Goal: Task Accomplishment & Management: Use online tool/utility

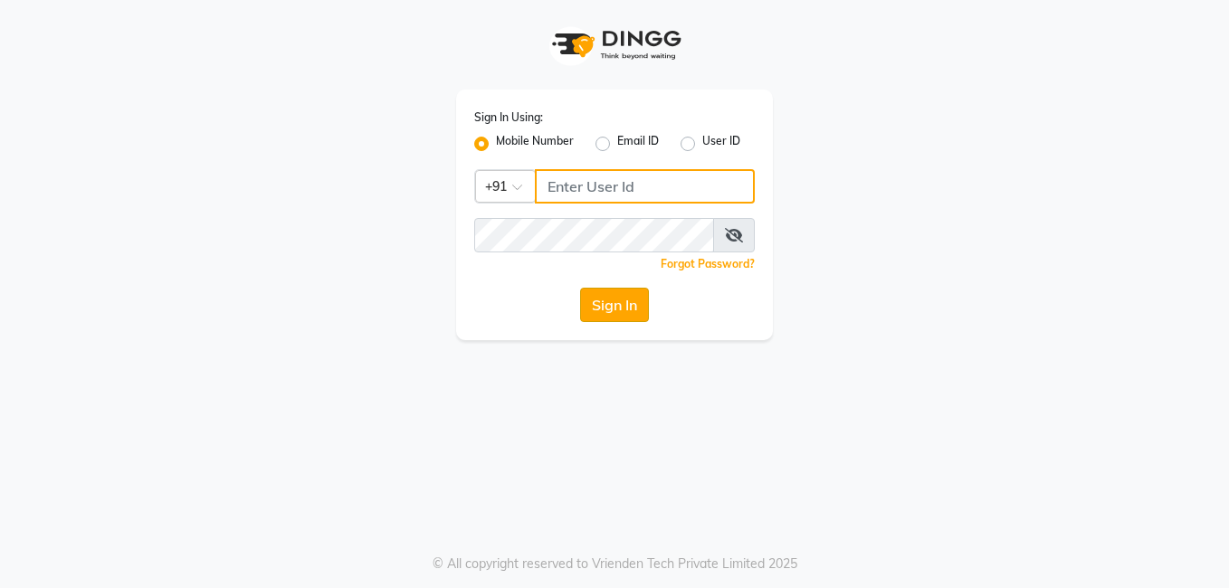
type input "7972130492"
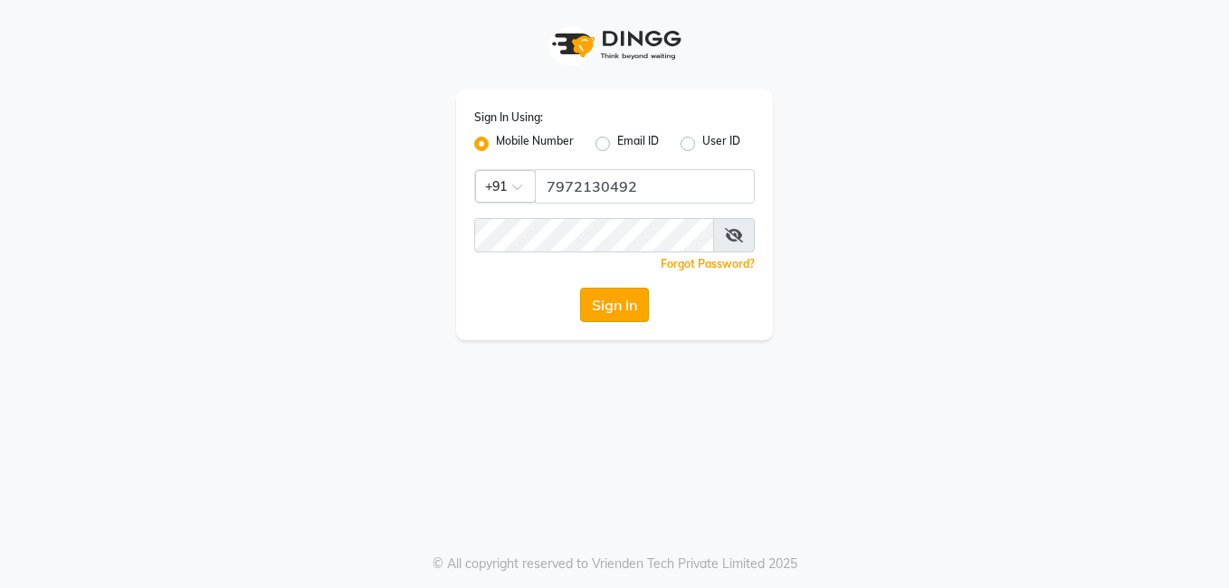
click at [600, 301] on button "Sign In" at bounding box center [614, 305] width 69 height 34
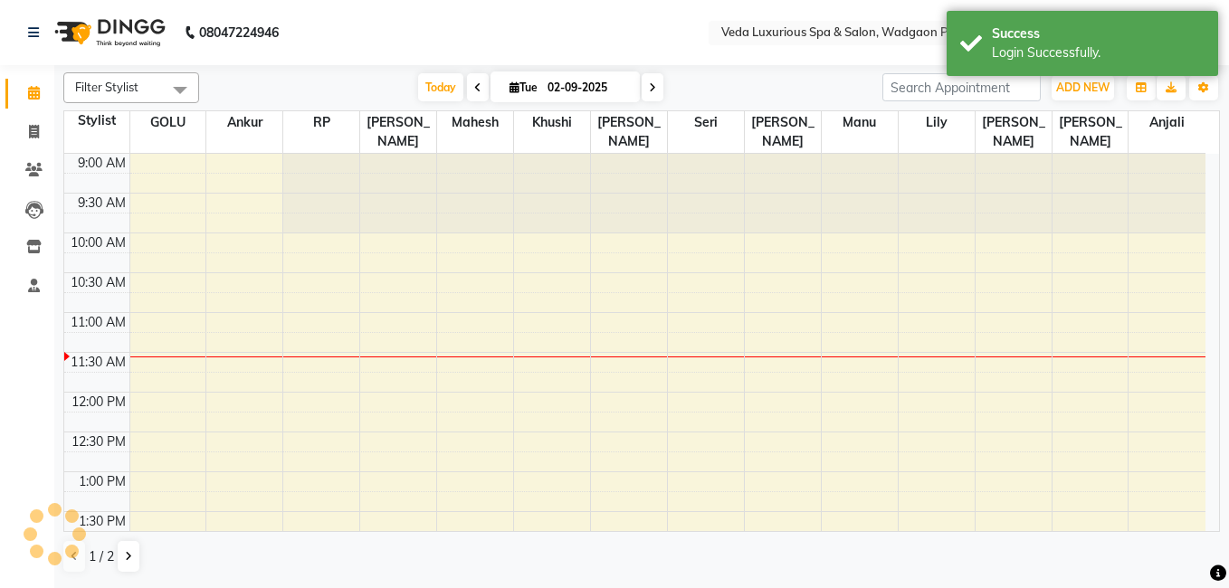
select select "en"
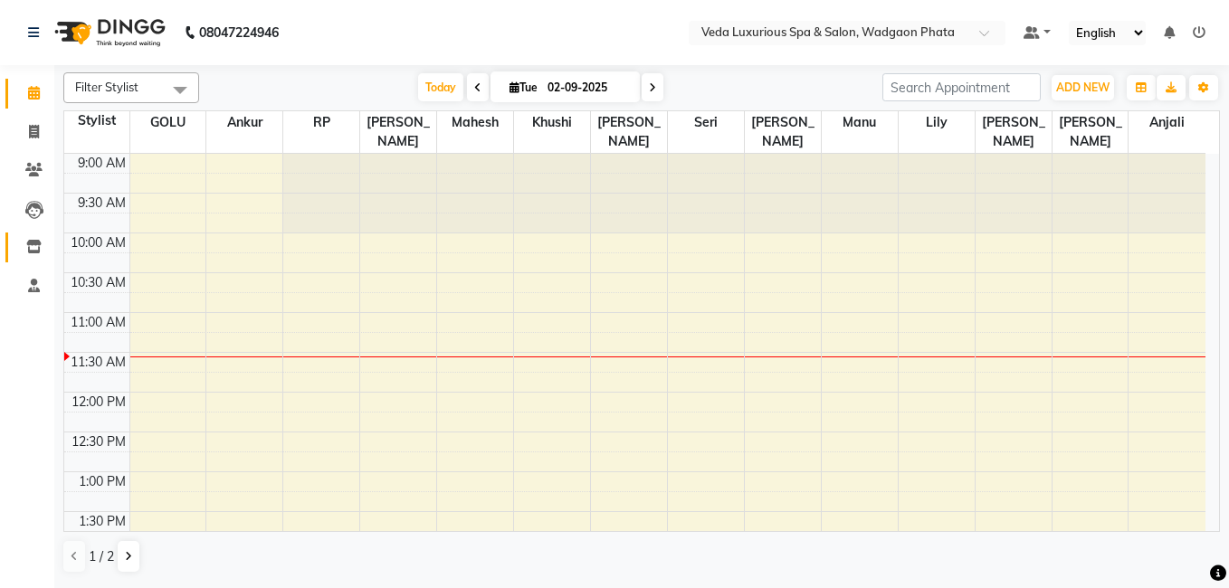
click at [36, 238] on span at bounding box center [34, 247] width 32 height 21
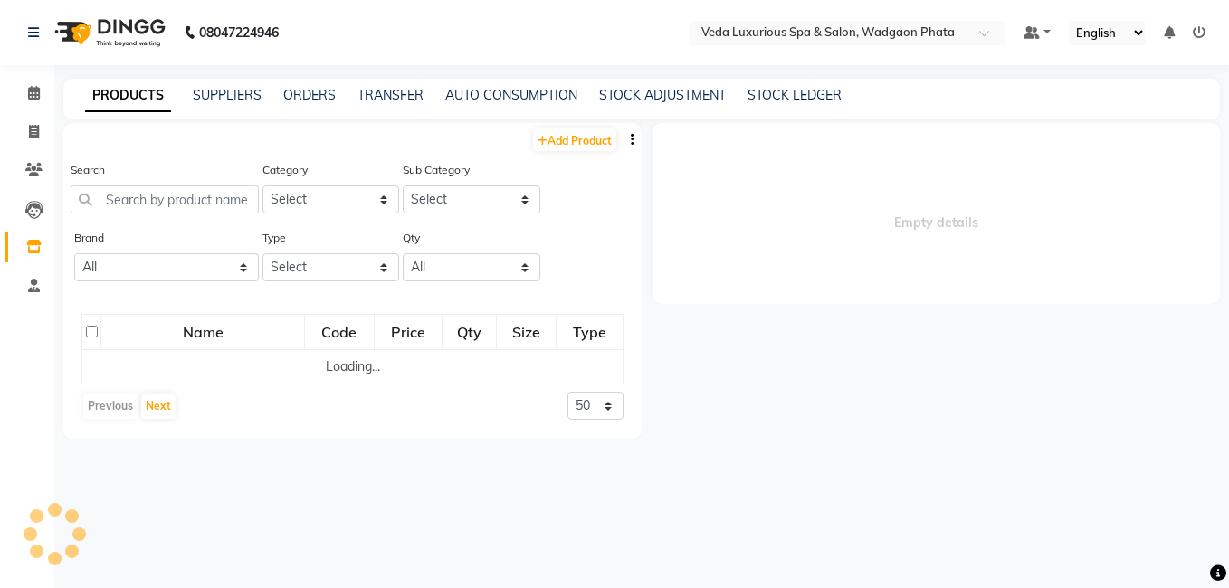
select select
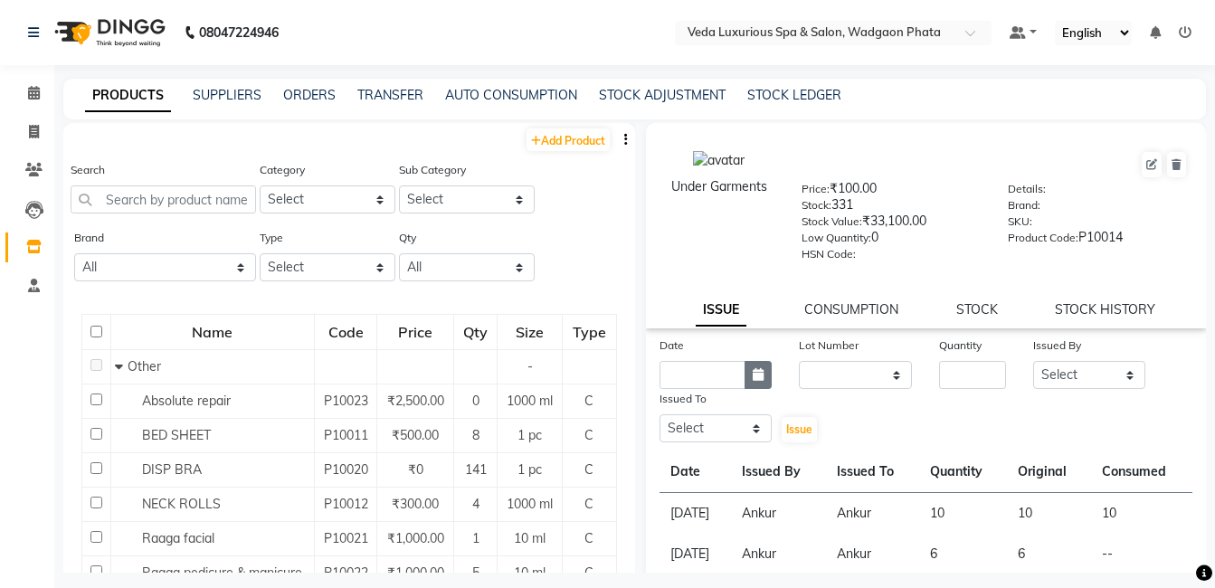
click at [745, 377] on button "button" at bounding box center [758, 375] width 27 height 28
select select "9"
select select "2025"
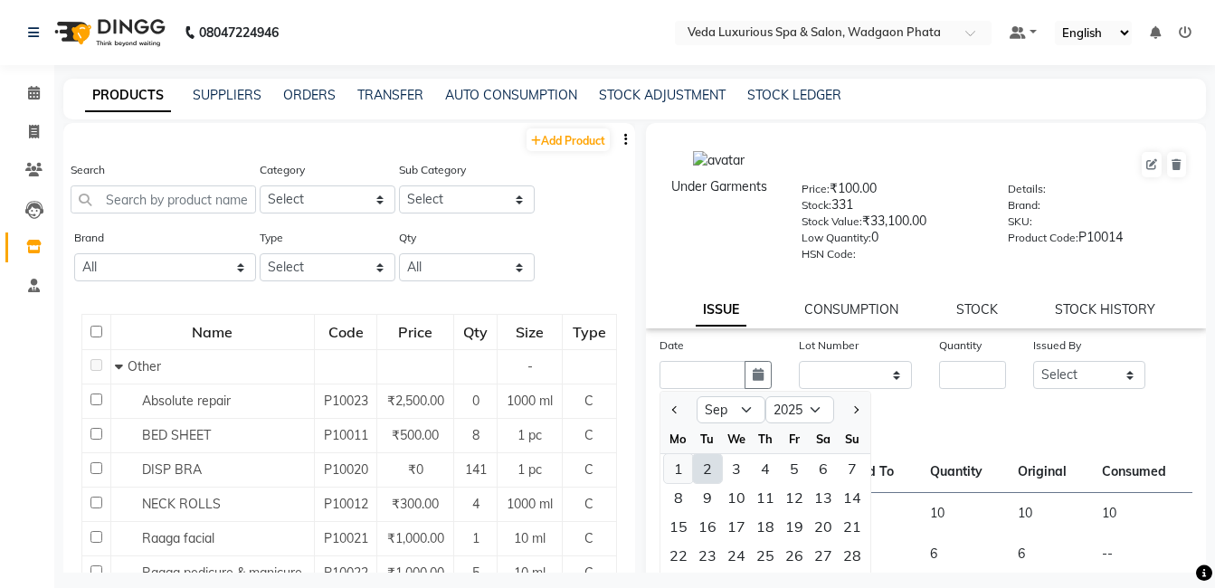
click at [676, 465] on div "1" at bounding box center [678, 468] width 29 height 29
type input "[DATE]"
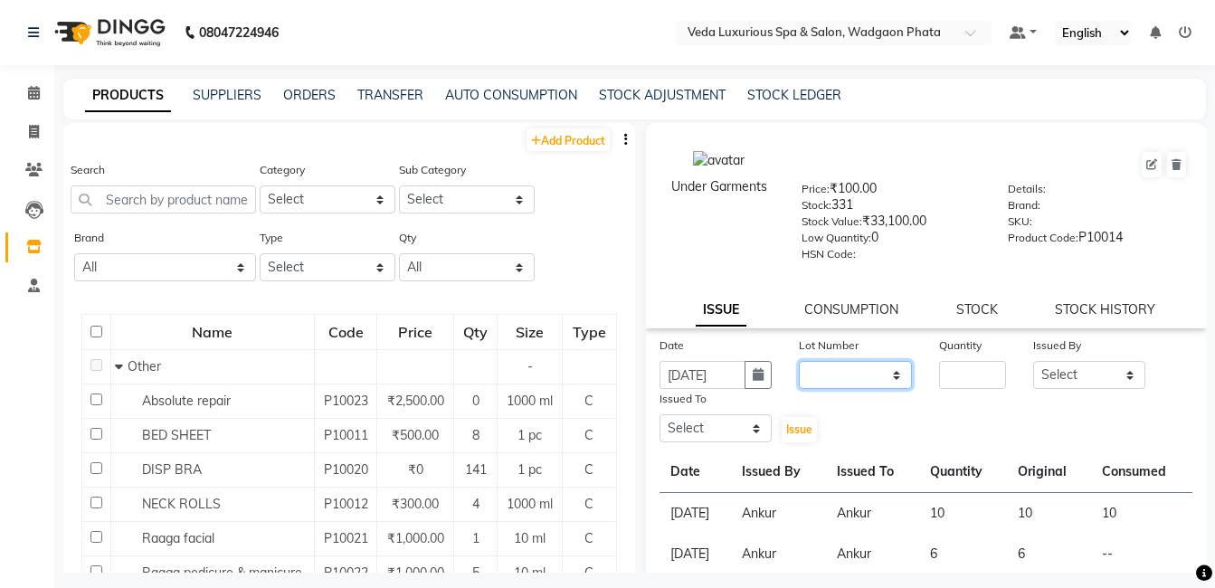
drag, startPoint x: 818, startPoint y: 375, endPoint x: 831, endPoint y: 375, distance: 13.6
click at [823, 375] on select "None" at bounding box center [855, 375] width 113 height 28
select select "0: null"
click at [799, 361] on select "None" at bounding box center [855, 375] width 113 height 28
click at [951, 371] on input "number" at bounding box center [972, 375] width 66 height 28
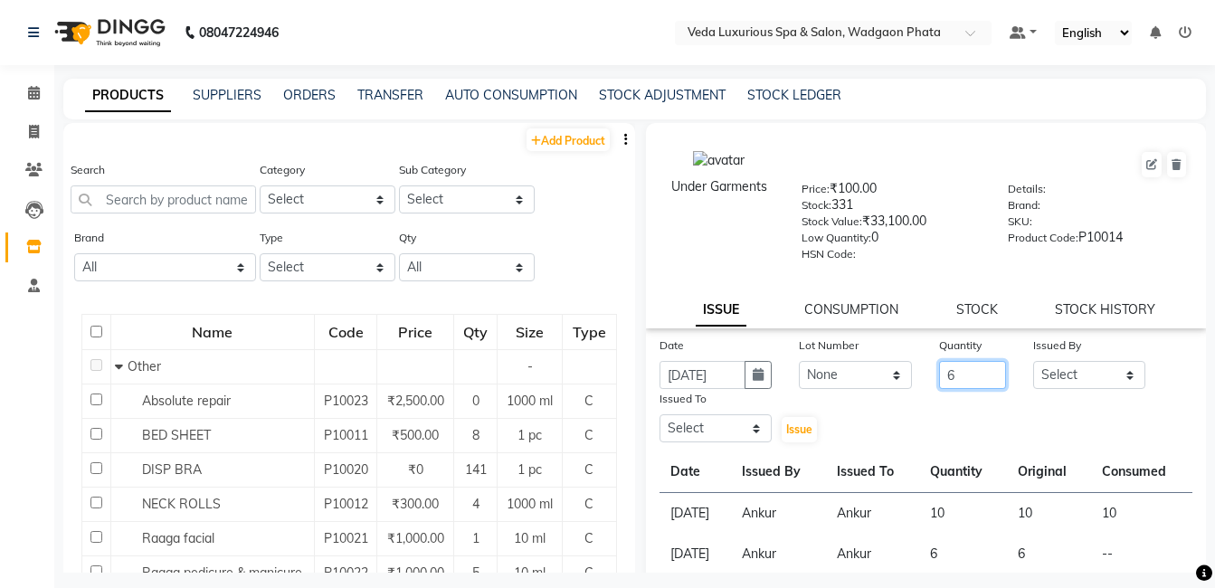
type input "6"
click at [1055, 384] on select "Select [PERSON_NAME] GOLU [PERSON_NAME] [PERSON_NAME] [PERSON_NAME] [PERSON_NAM…" at bounding box center [1089, 375] width 113 height 28
select select "28495"
click at [1033, 361] on select "Select [PERSON_NAME] GOLU [PERSON_NAME] [PERSON_NAME] [PERSON_NAME] [PERSON_NAM…" at bounding box center [1089, 375] width 113 height 28
click at [762, 433] on select "Select [PERSON_NAME] GOLU [PERSON_NAME] [PERSON_NAME] [PERSON_NAME] [PERSON_NAM…" at bounding box center [715, 428] width 113 height 28
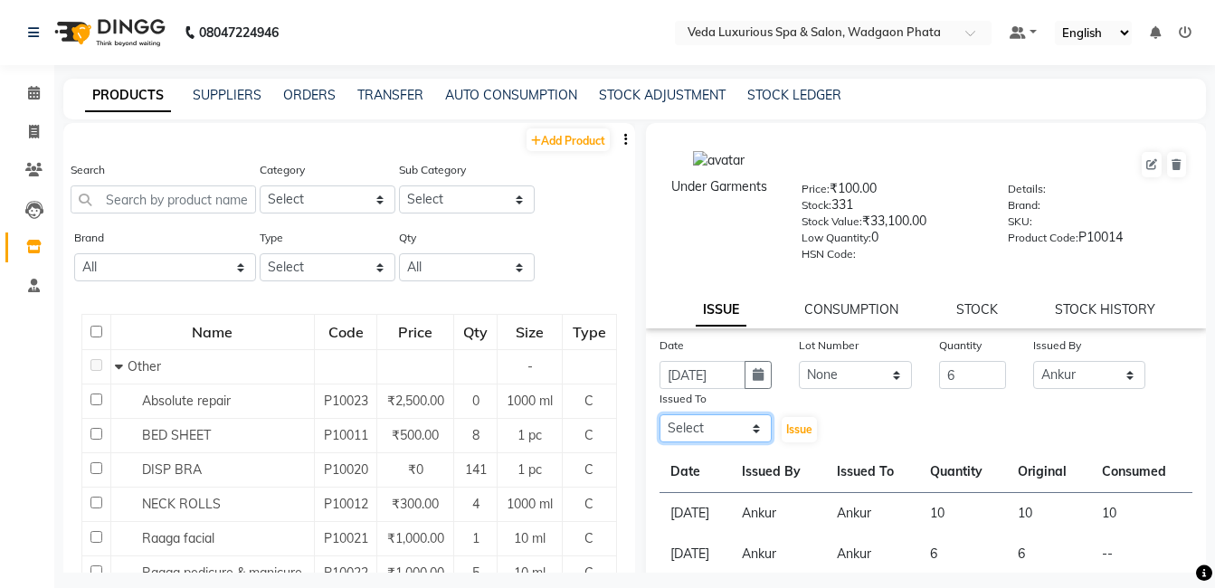
select select "28495"
click at [659, 414] on select "Select [PERSON_NAME] GOLU [PERSON_NAME] [PERSON_NAME] [PERSON_NAME] [PERSON_NAM…" at bounding box center [715, 428] width 113 height 28
click at [798, 426] on span "Issue" at bounding box center [799, 429] width 26 height 14
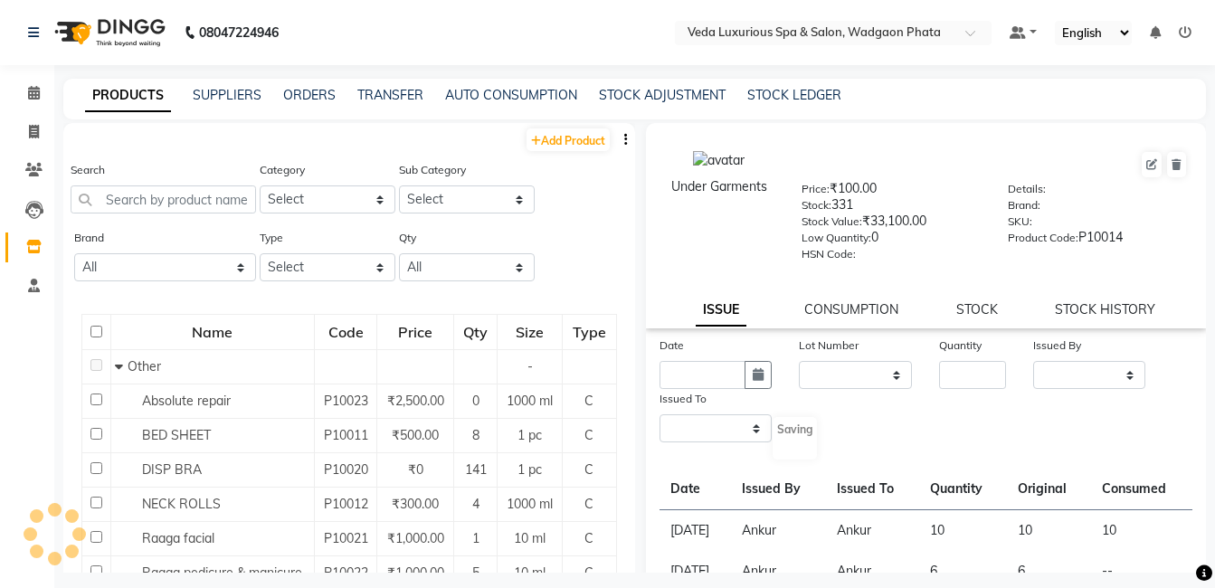
select select
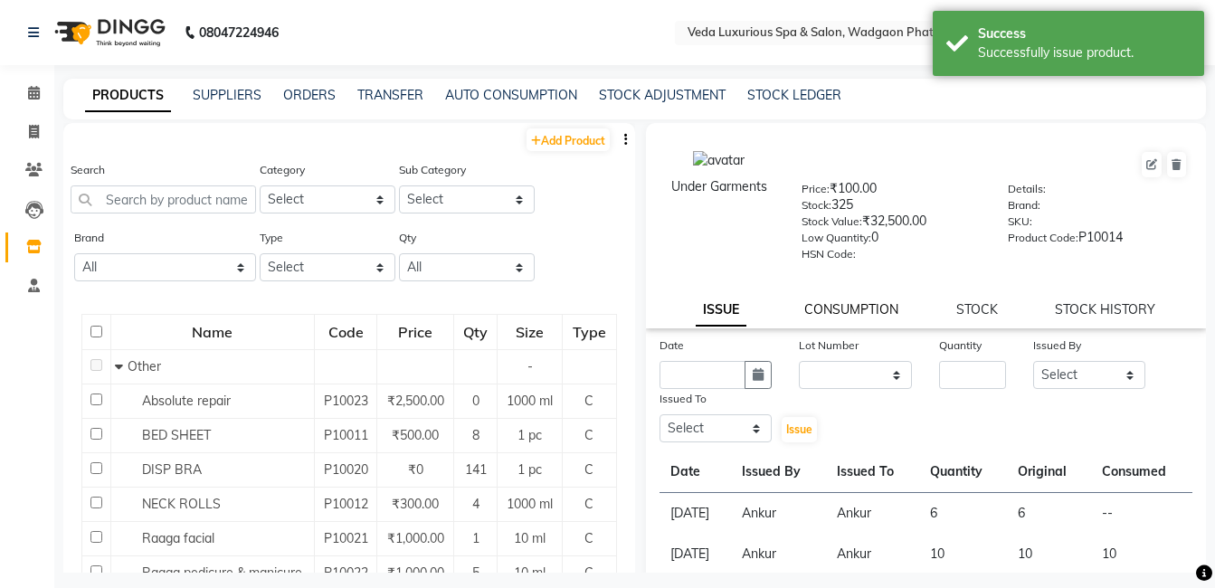
click at [859, 307] on link "CONSUMPTION" at bounding box center [851, 309] width 94 height 16
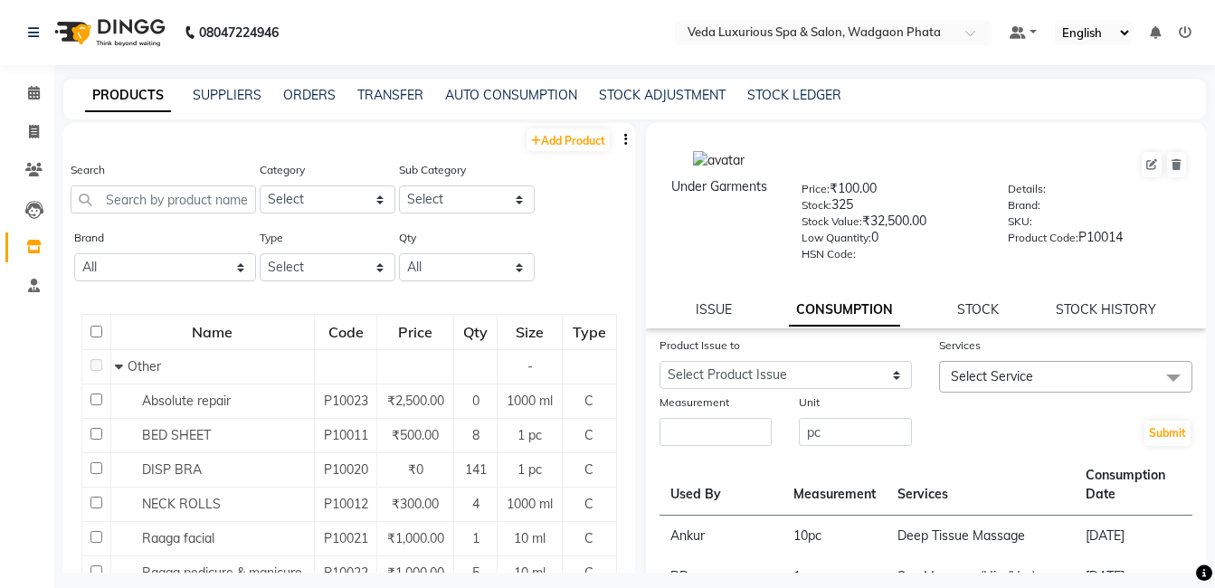
scroll to position [90, 0]
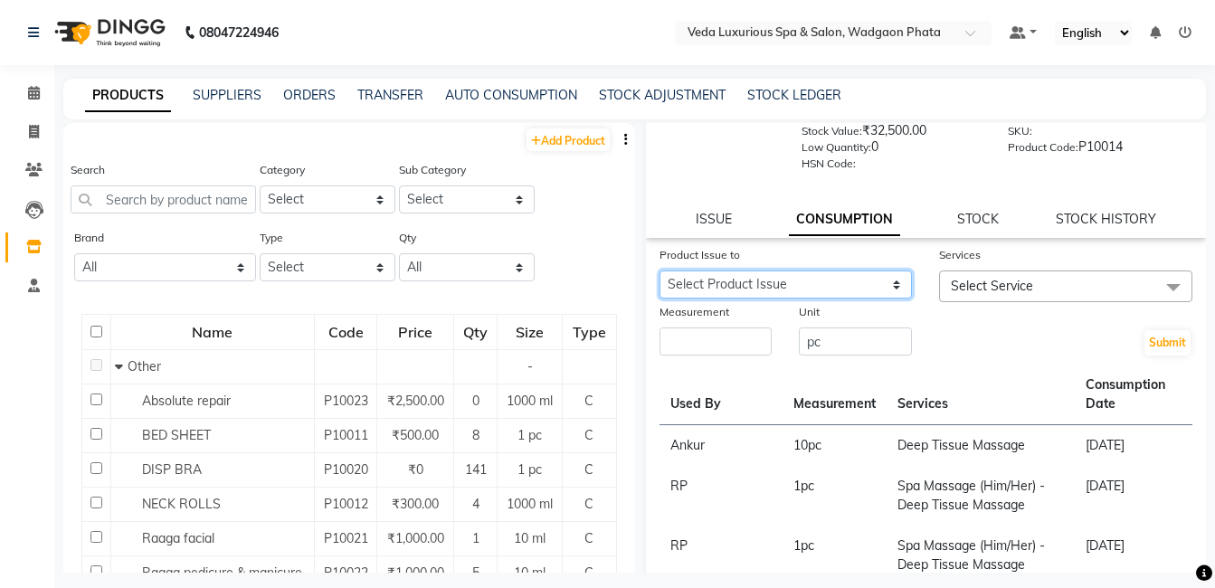
click at [797, 287] on select "Select Product Issue [DATE], Issued to: Ankur, Balance: 6 [DATE], Issued to: An…" at bounding box center [785, 284] width 253 height 28
select select "1199526"
click at [659, 270] on select "Select Product Issue [DATE], Issued to: Ankur, Balance: 6 [DATE], Issued to: An…" at bounding box center [785, 284] width 253 height 28
drag, startPoint x: 1004, startPoint y: 288, endPoint x: 1002, endPoint y: 271, distance: 16.4
click at [1005, 289] on span "Select Service" at bounding box center [992, 286] width 82 height 16
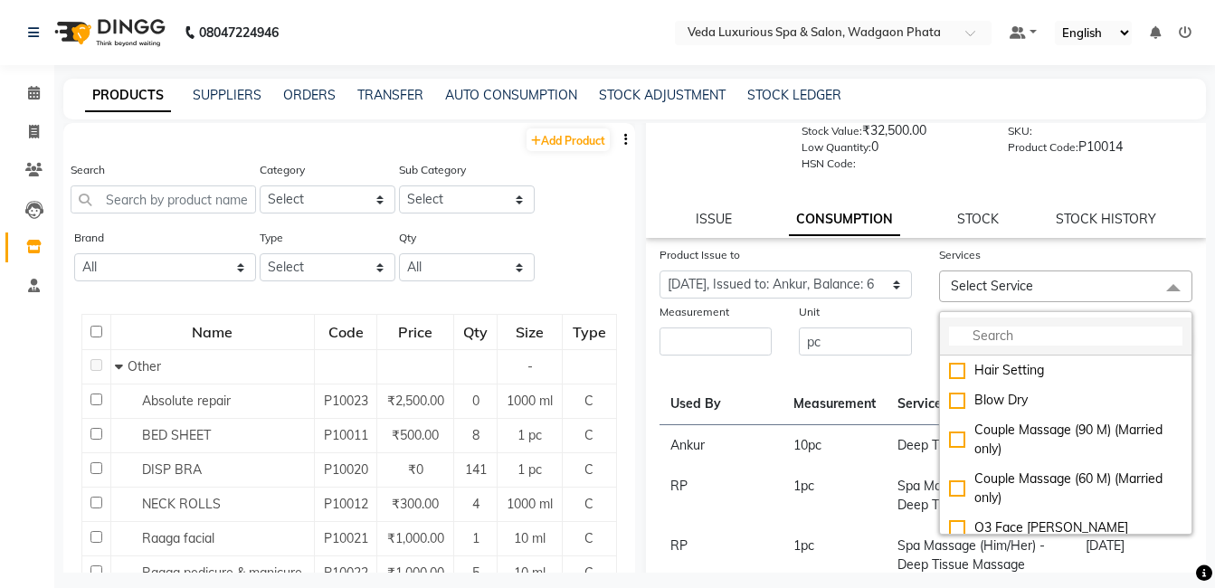
click at [1023, 341] on input "multiselect-search" at bounding box center [1065, 336] width 233 height 19
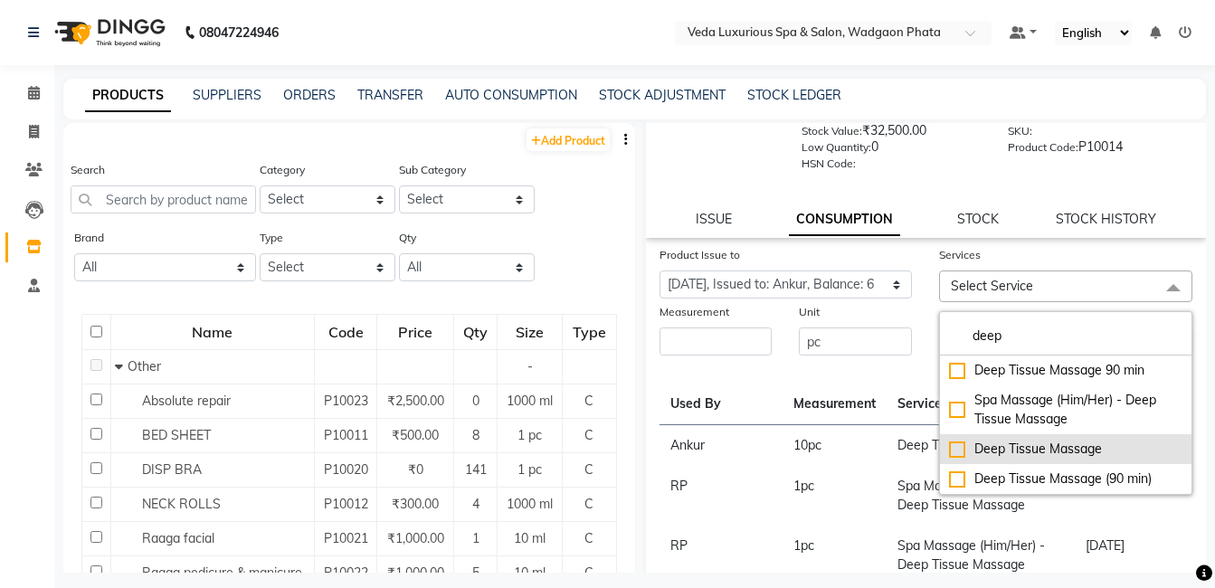
type input "deep"
click at [953, 439] on li "Deep Tissue Massage" at bounding box center [1065, 449] width 251 height 30
checkbox input "true"
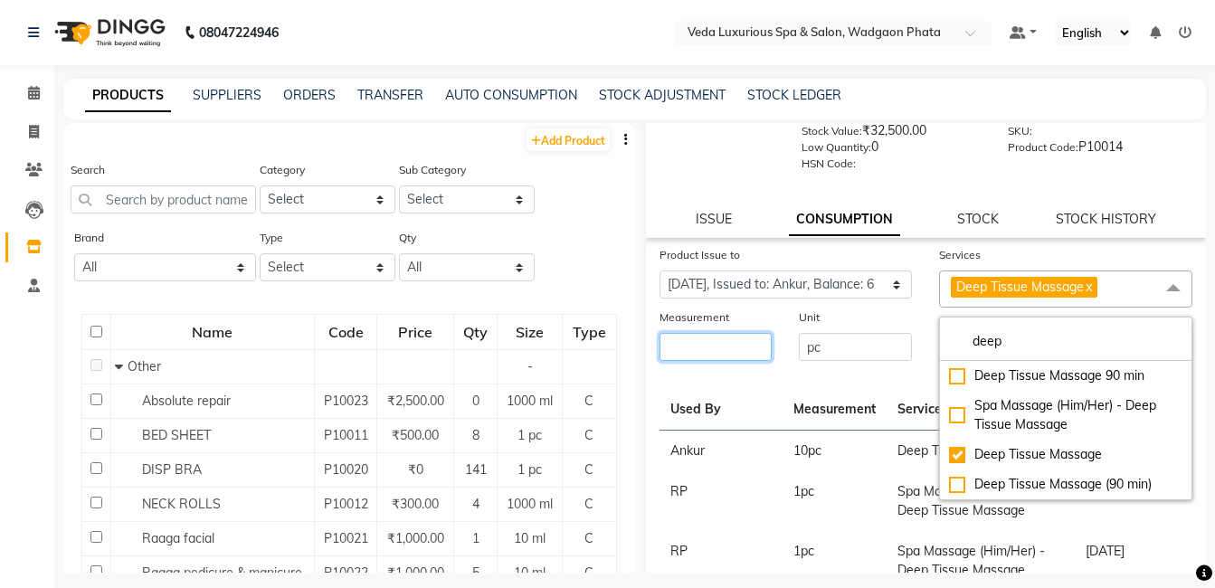
click at [739, 339] on input "number" at bounding box center [715, 347] width 113 height 28
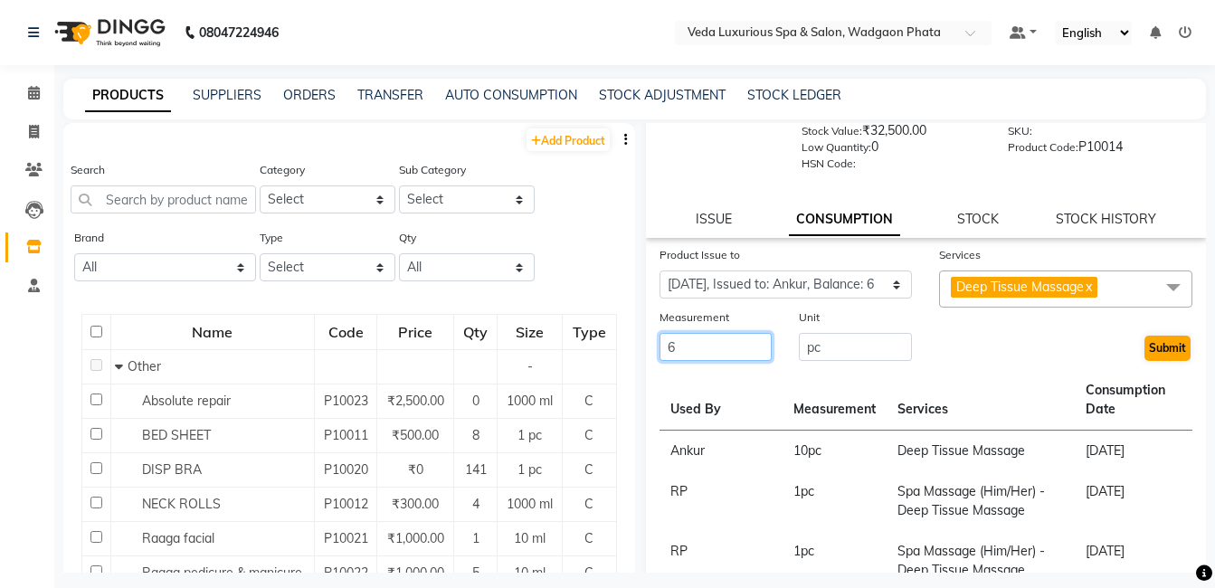
type input "6"
click at [1157, 342] on button "Submit" at bounding box center [1167, 348] width 46 height 25
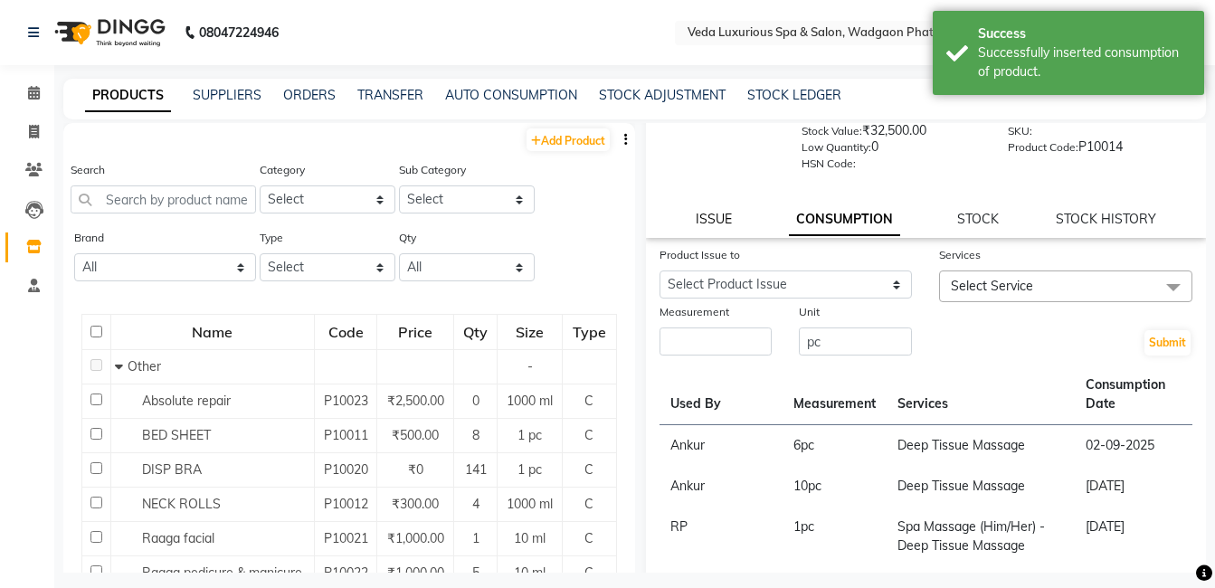
click at [713, 216] on link "ISSUE" at bounding box center [714, 219] width 36 height 16
select select
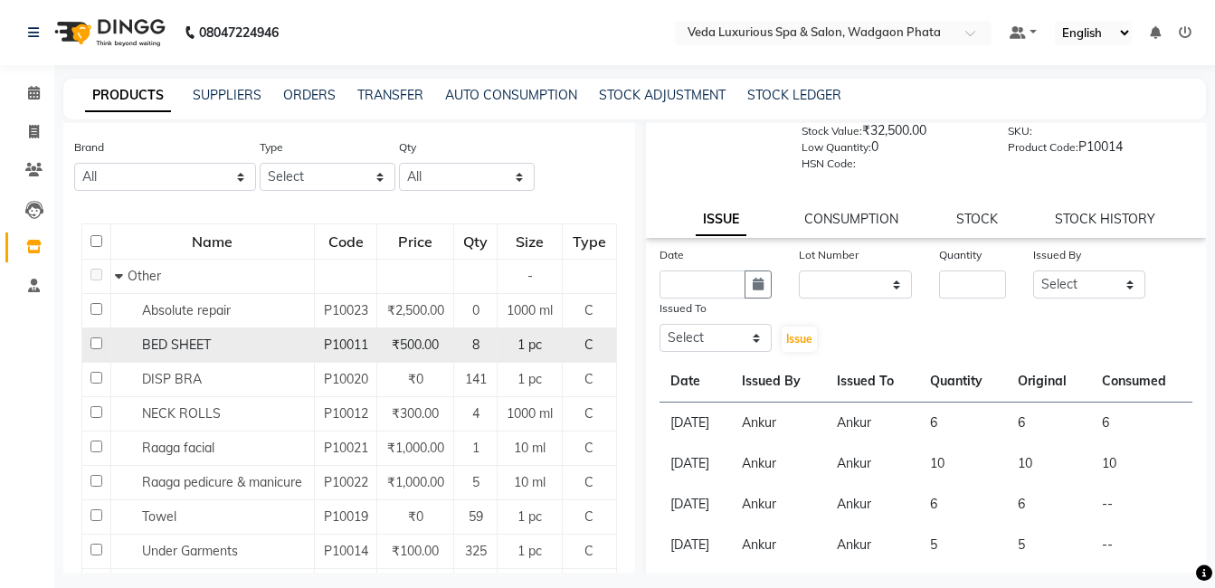
click at [91, 349] on input "checkbox" at bounding box center [96, 343] width 12 height 12
checkbox input "true"
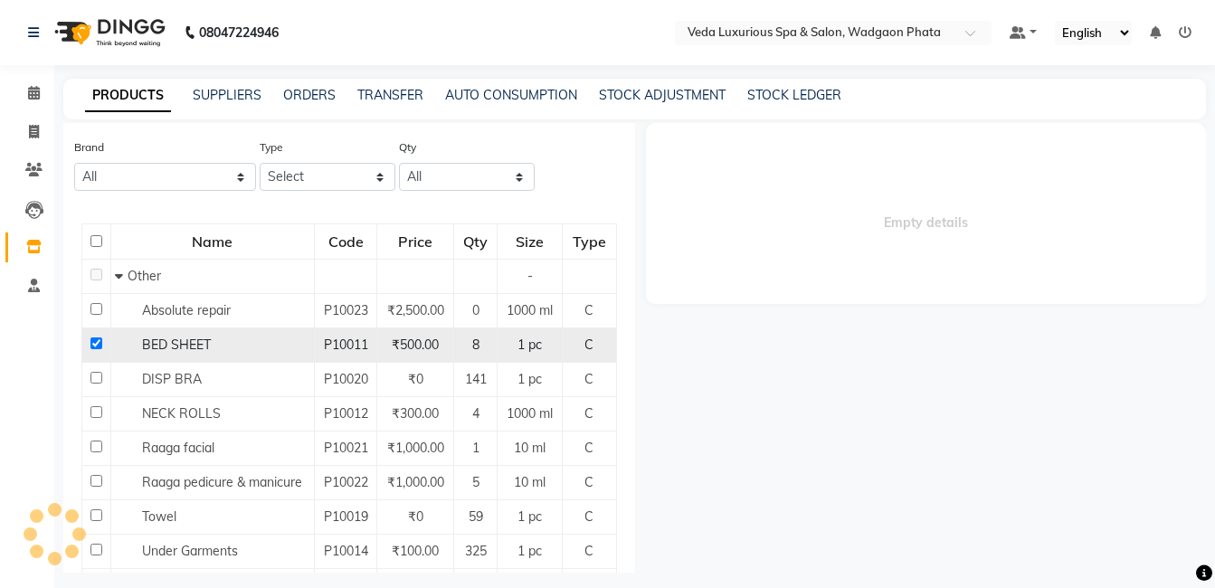
scroll to position [0, 0]
select select
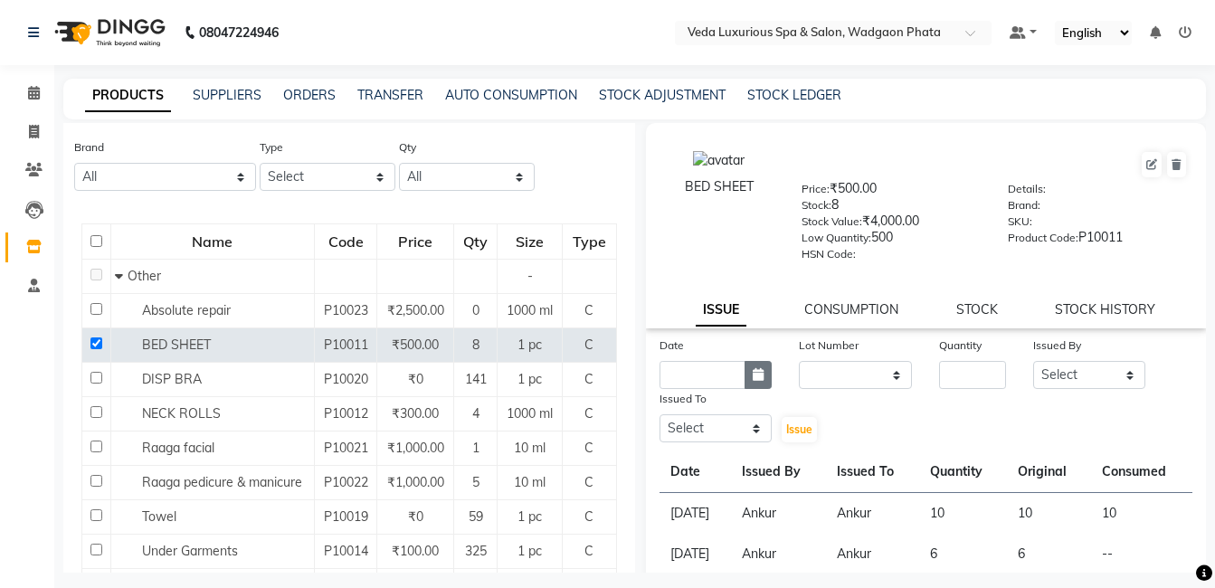
click at [754, 376] on icon "button" at bounding box center [758, 374] width 11 height 13
select select "9"
select select "2025"
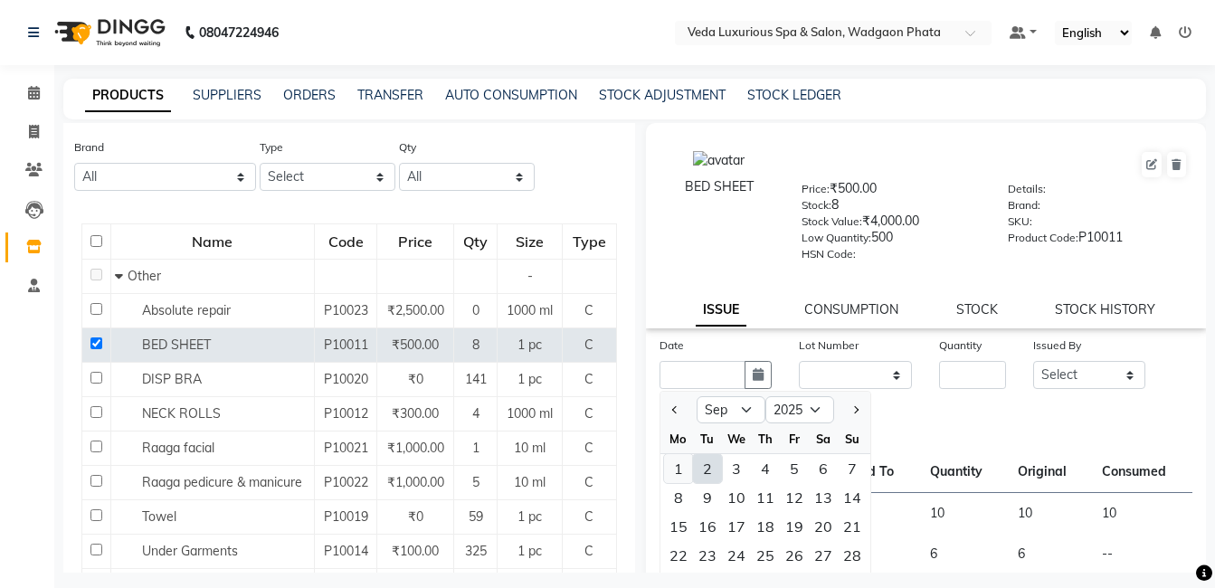
click at [679, 469] on div "1" at bounding box center [678, 468] width 29 height 29
type input "[DATE]"
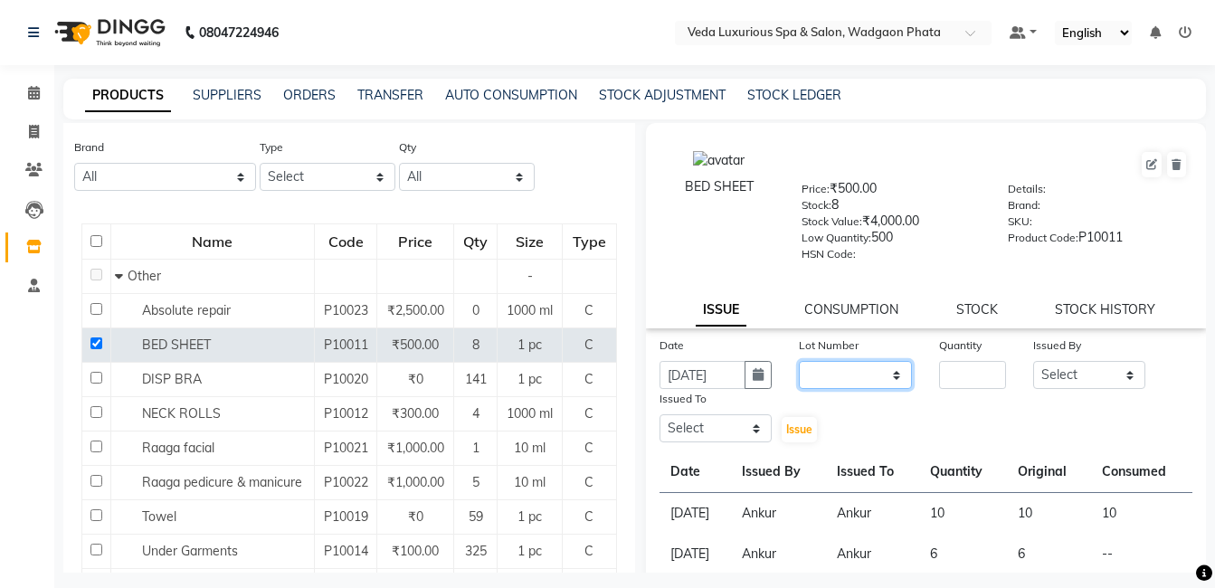
click at [835, 376] on select "None" at bounding box center [855, 375] width 113 height 28
select select "0: null"
click at [799, 361] on select "None" at bounding box center [855, 375] width 113 height 28
click at [966, 373] on input "number" at bounding box center [972, 375] width 66 height 28
type input "6"
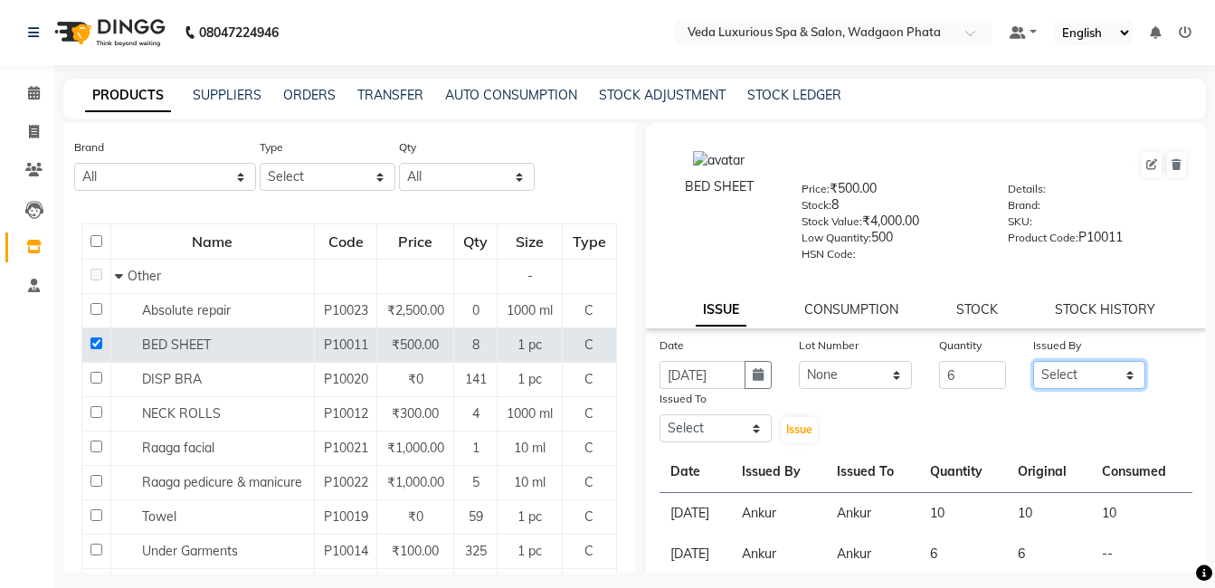
click at [1054, 366] on select "Select [PERSON_NAME] GOLU [PERSON_NAME] [PERSON_NAME] [PERSON_NAME] [PERSON_NAM…" at bounding box center [1089, 375] width 113 height 28
select select "28495"
click at [1033, 361] on select "Select [PERSON_NAME] GOLU [PERSON_NAME] [PERSON_NAME] [PERSON_NAME] [PERSON_NAM…" at bounding box center [1089, 375] width 113 height 28
drag, startPoint x: 693, startPoint y: 424, endPoint x: 704, endPoint y: 413, distance: 15.4
click at [695, 425] on select "Select [PERSON_NAME] GOLU [PERSON_NAME] [PERSON_NAME] [PERSON_NAME] [PERSON_NAM…" at bounding box center [715, 428] width 113 height 28
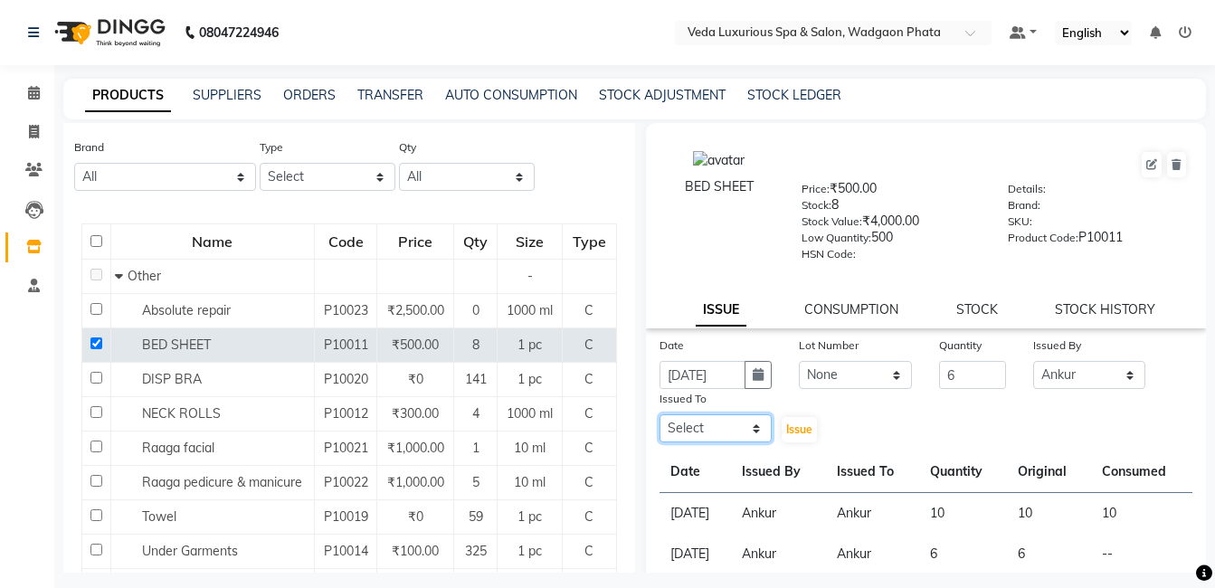
select select "28495"
click at [659, 414] on select "Select [PERSON_NAME] GOLU [PERSON_NAME] [PERSON_NAME] [PERSON_NAME] [PERSON_NAM…" at bounding box center [715, 428] width 113 height 28
drag, startPoint x: 795, startPoint y: 429, endPoint x: 809, endPoint y: 418, distance: 17.4
click at [803, 429] on span "Issue" at bounding box center [799, 429] width 26 height 14
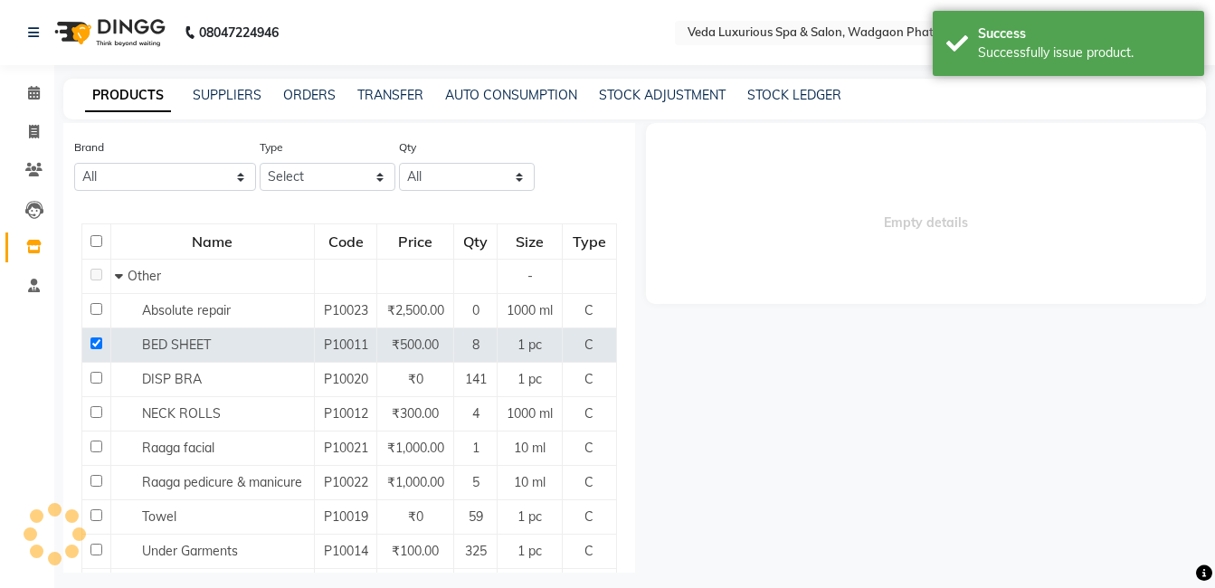
select select
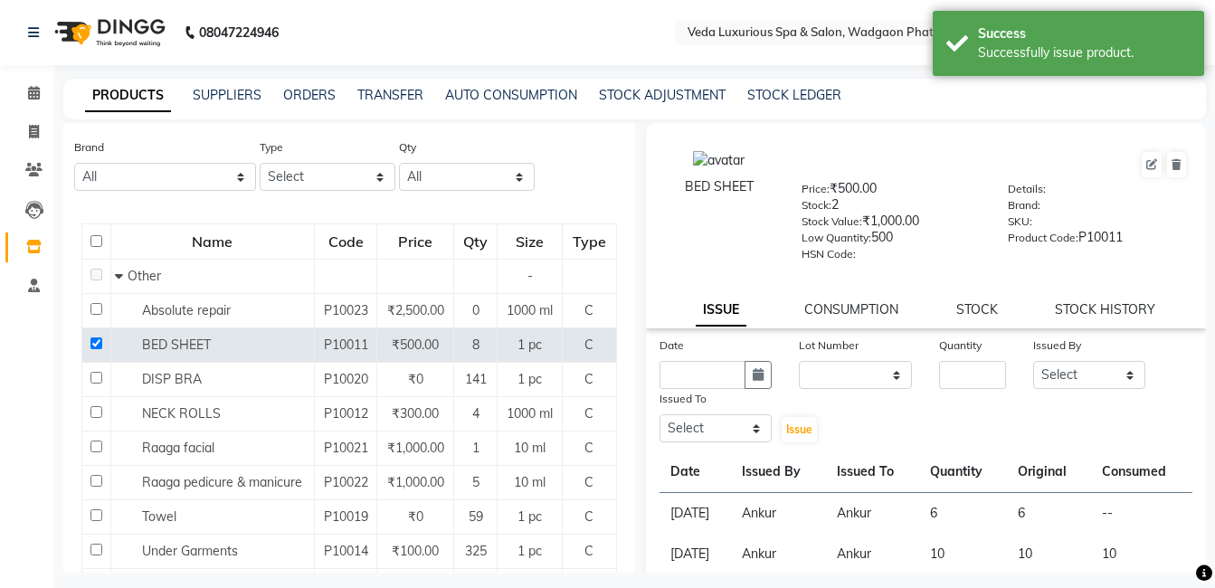
click at [852, 310] on link "CONSUMPTION" at bounding box center [851, 309] width 94 height 16
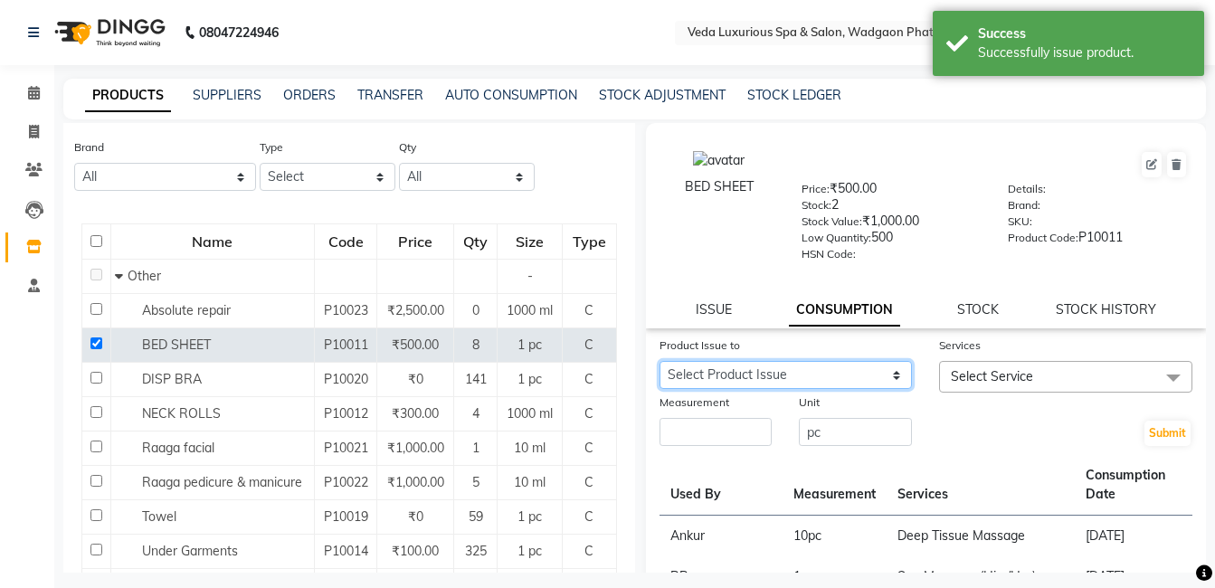
click at [753, 374] on select "Select Product Issue [DATE], Issued to: Ankur, Balance: 6 [DATE], Issued to: An…" at bounding box center [785, 375] width 253 height 28
select select "1199527"
click at [659, 361] on select "Select Product Issue [DATE], Issued to: Ankur, Balance: 6 [DATE], Issued to: An…" at bounding box center [785, 375] width 253 height 28
click at [963, 372] on span "Select Service" at bounding box center [992, 376] width 82 height 16
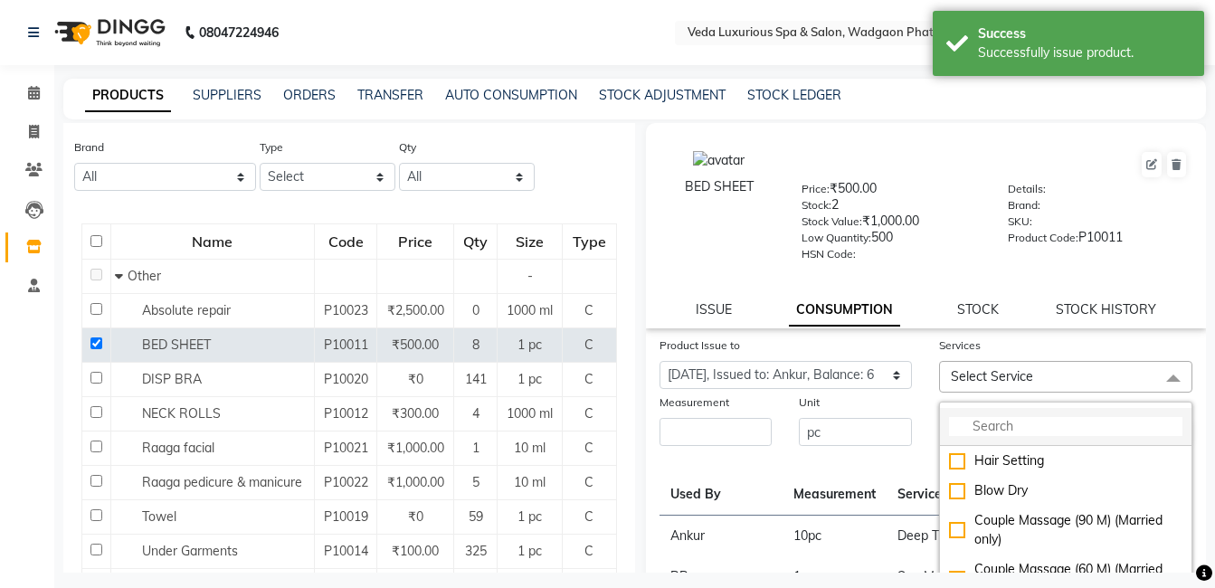
click at [972, 414] on li at bounding box center [1065, 427] width 251 height 38
click at [983, 423] on input "multiselect-search" at bounding box center [1065, 426] width 233 height 19
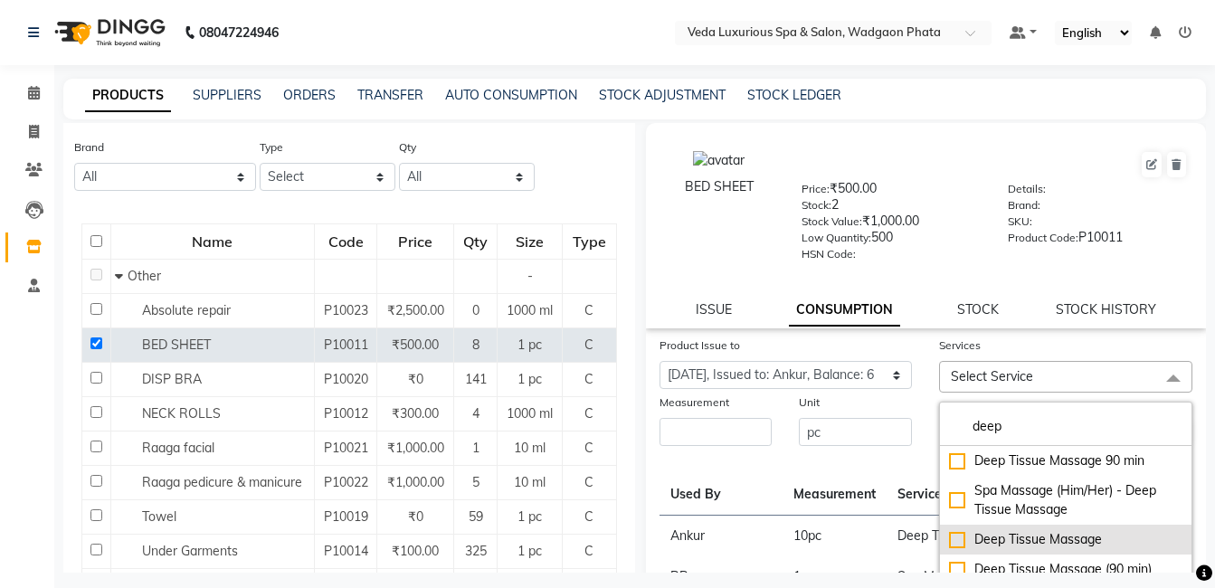
type input "deep"
click at [953, 533] on div "Deep Tissue Massage" at bounding box center [1065, 539] width 233 height 19
checkbox input "true"
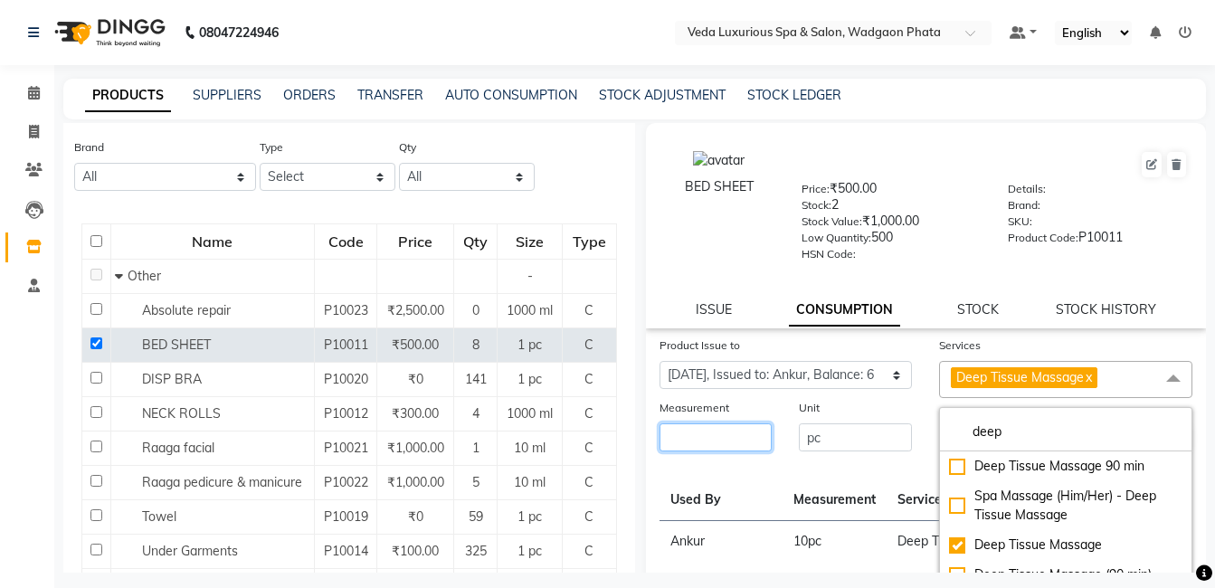
click at [710, 445] on input "number" at bounding box center [715, 437] width 113 height 28
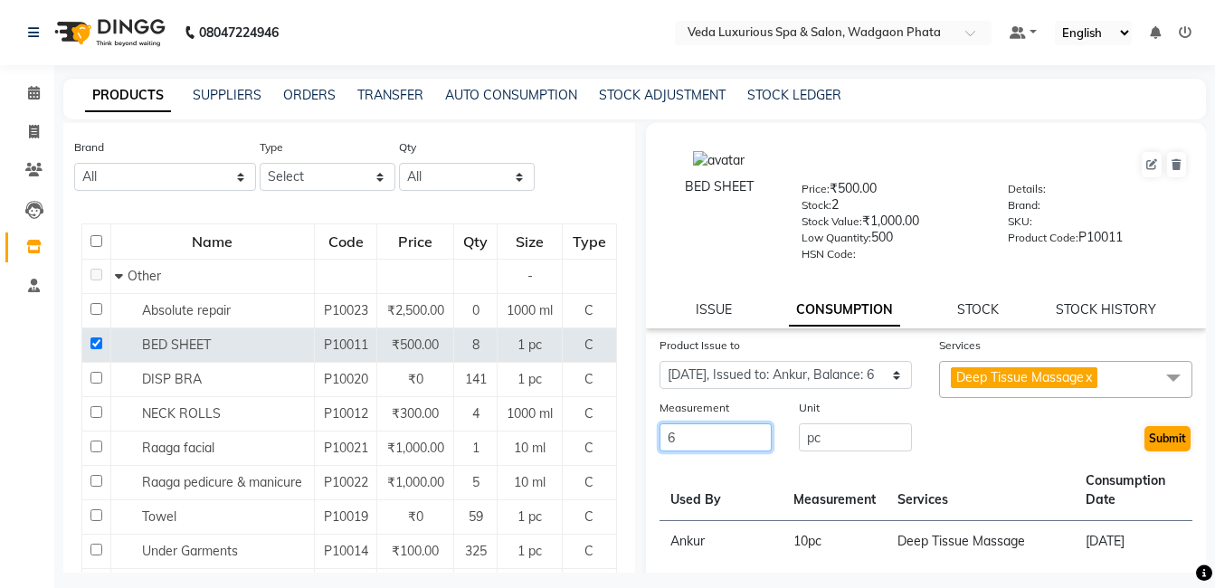
type input "6"
click at [1153, 438] on button "Submit" at bounding box center [1167, 438] width 46 height 25
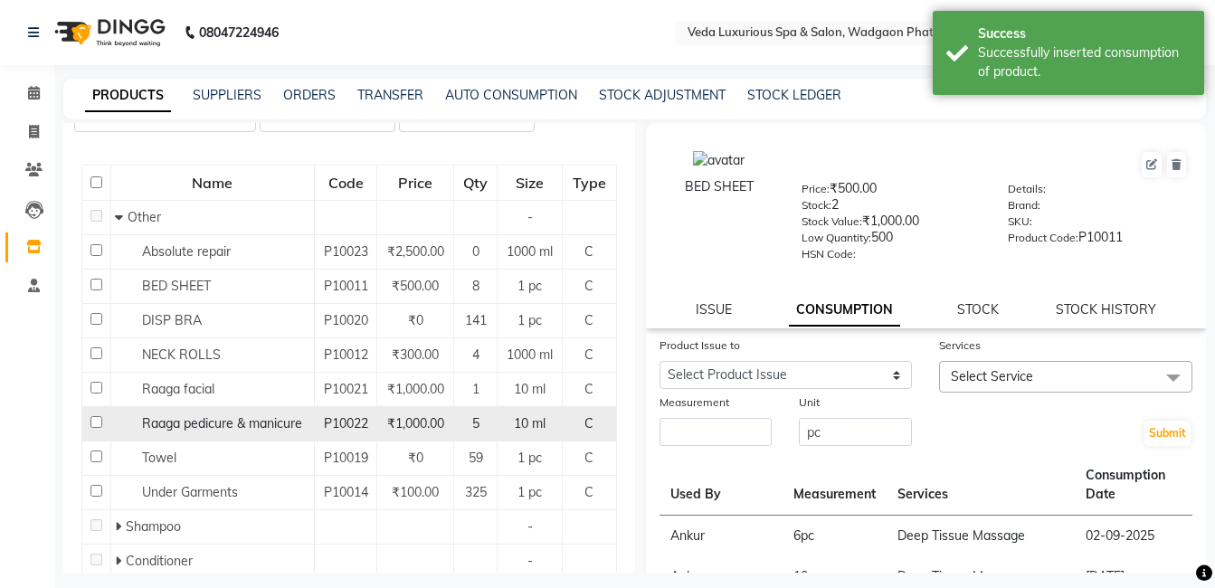
scroll to position [181, 0]
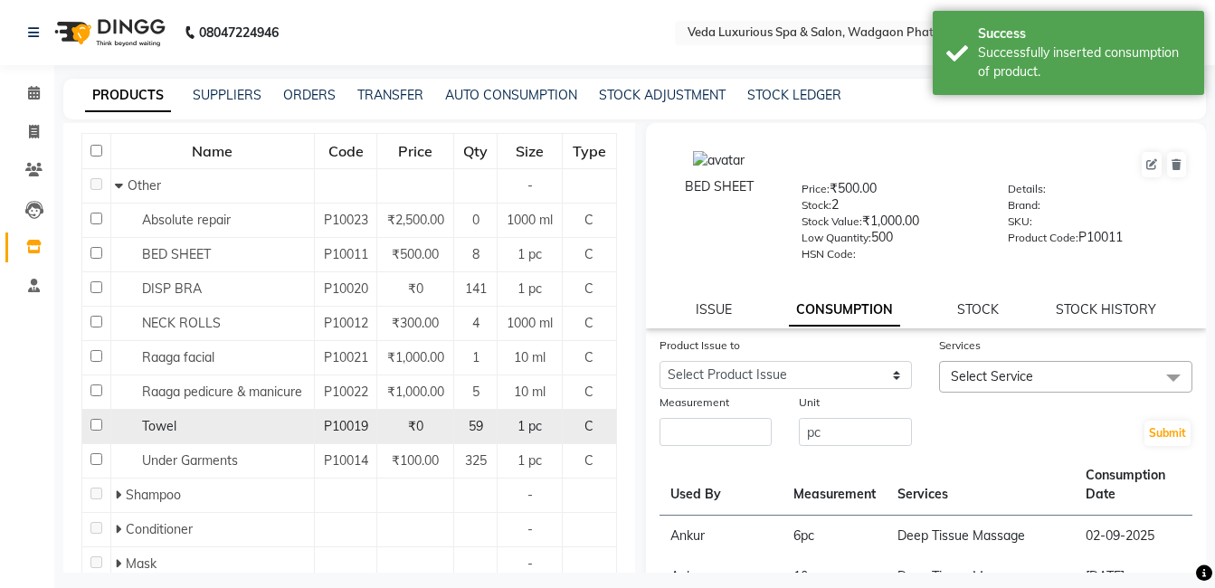
click at [98, 431] on input "checkbox" at bounding box center [96, 425] width 12 height 12
checkbox input "true"
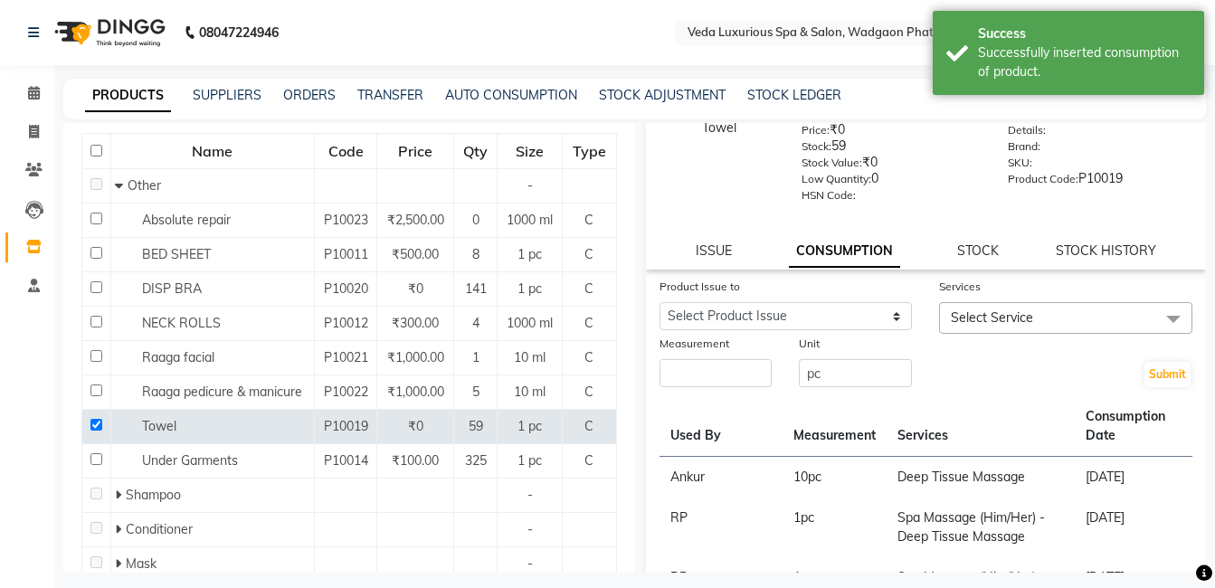
scroll to position [90, 0]
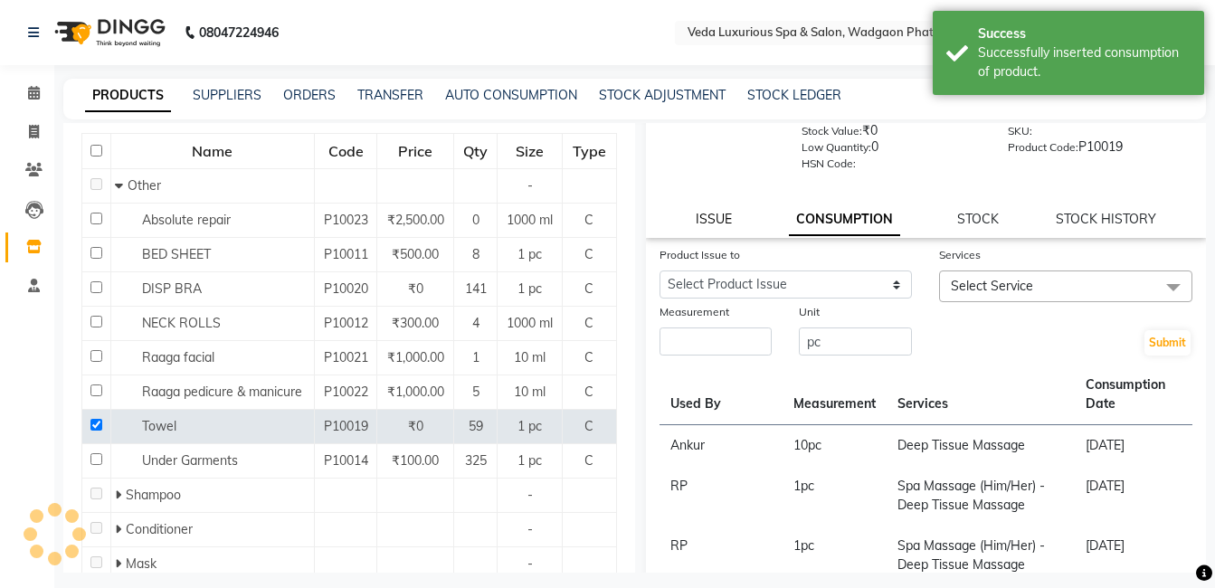
click at [708, 221] on link "ISSUE" at bounding box center [714, 219] width 36 height 16
select select
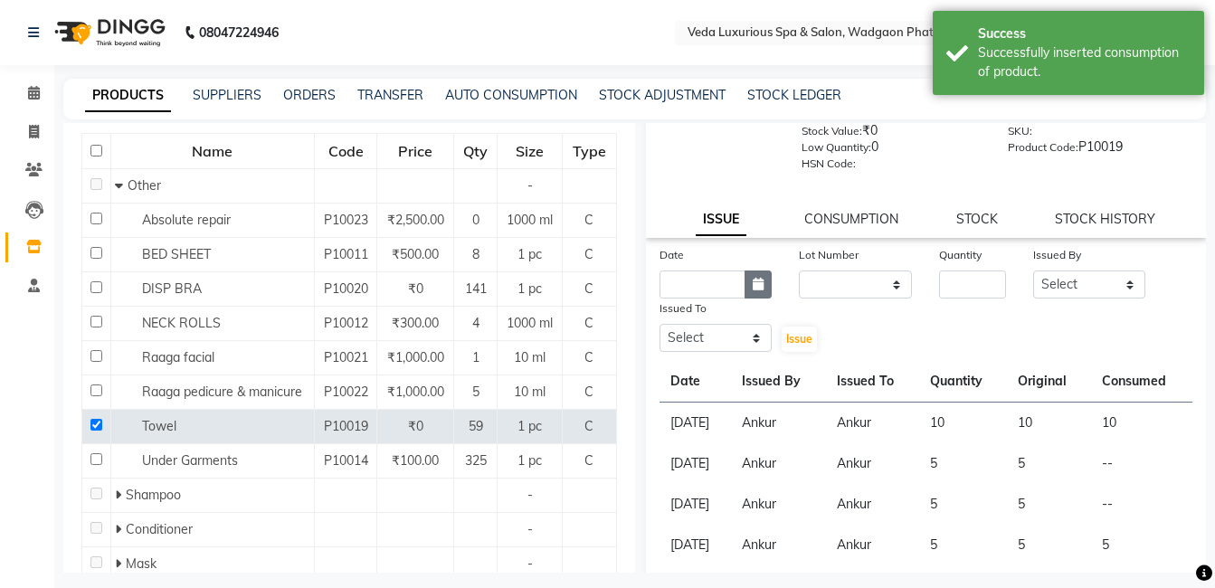
click at [767, 280] on button "button" at bounding box center [758, 284] width 27 height 28
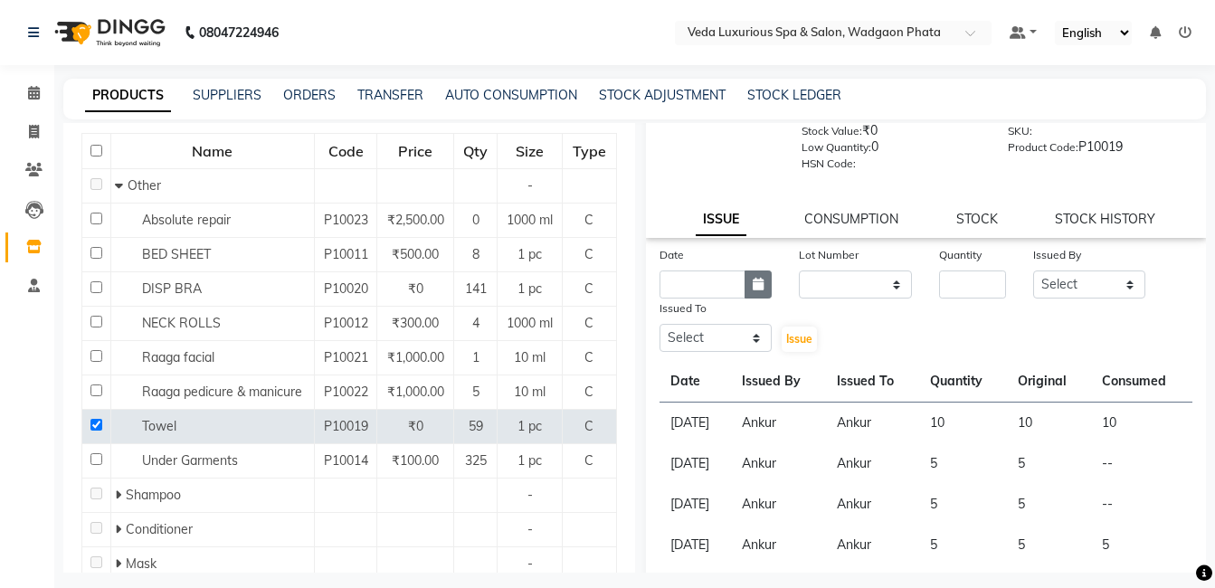
select select "9"
select select "2025"
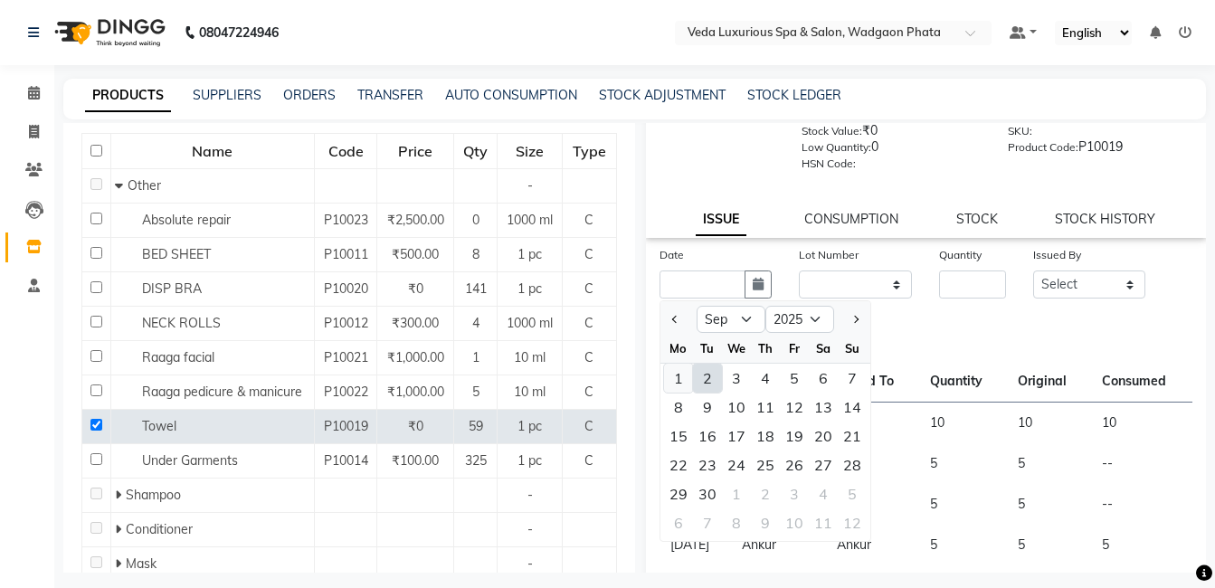
click at [680, 377] on div "1" at bounding box center [678, 378] width 29 height 29
type input "[DATE]"
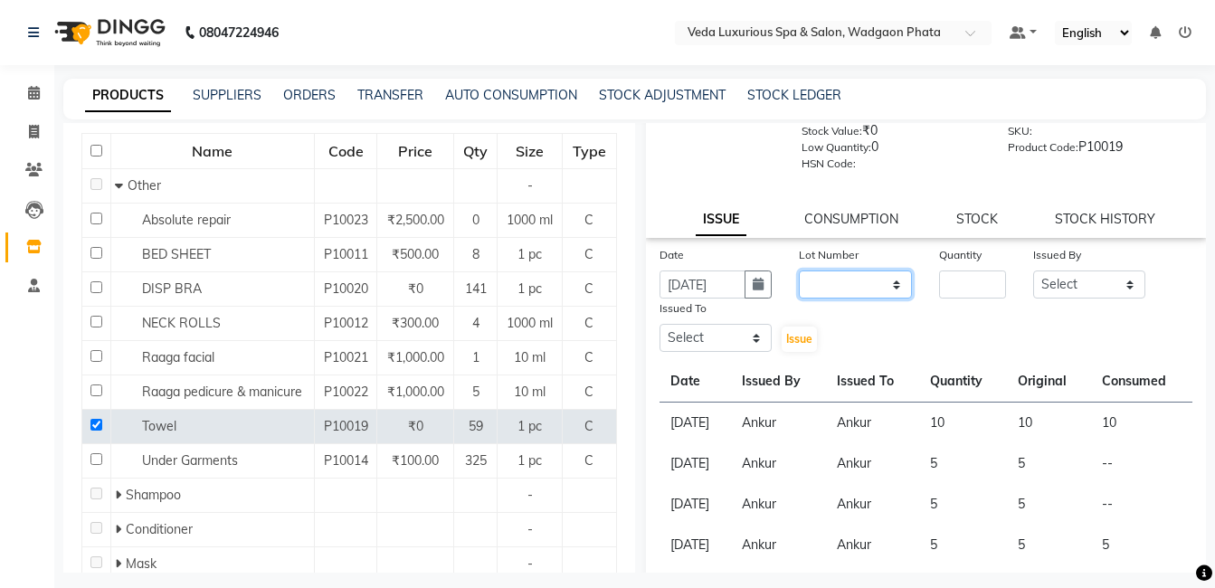
click at [887, 279] on select "None" at bounding box center [855, 284] width 113 height 28
select select "0: null"
click at [799, 270] on select "None" at bounding box center [855, 284] width 113 height 28
click at [939, 279] on input "number" at bounding box center [972, 284] width 66 height 28
type input "6"
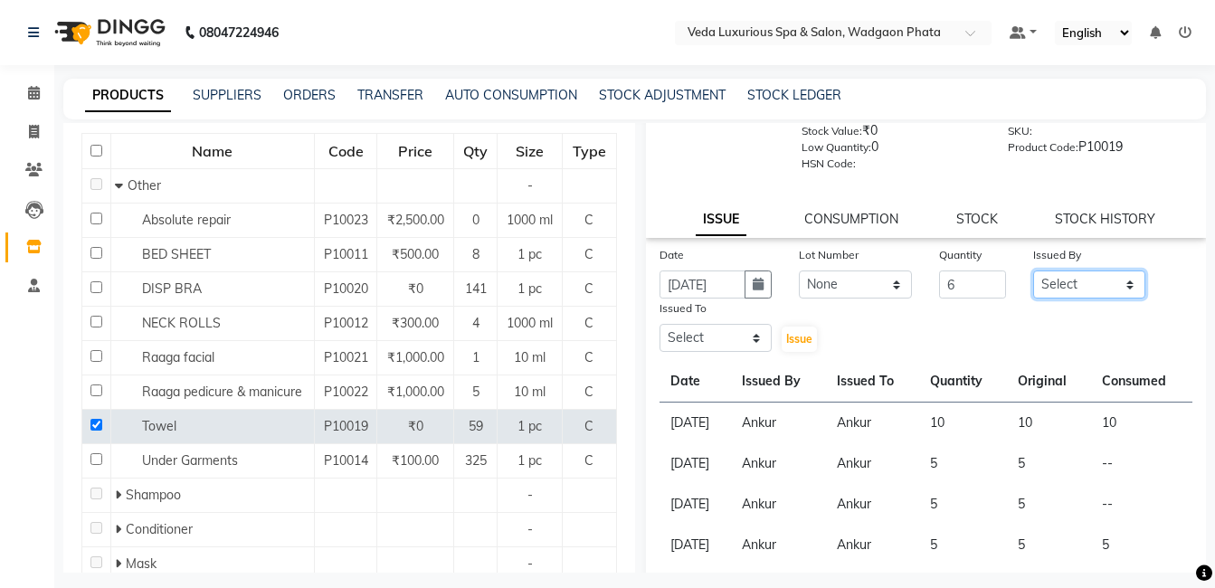
click at [1102, 273] on select "Select [PERSON_NAME] GOLU [PERSON_NAME] [PERSON_NAME] [PERSON_NAME] [PERSON_NAM…" at bounding box center [1089, 284] width 113 height 28
select select "28495"
click at [1033, 270] on select "Select [PERSON_NAME] GOLU [PERSON_NAME] [PERSON_NAME] [PERSON_NAME] [PERSON_NAM…" at bounding box center [1089, 284] width 113 height 28
click at [738, 345] on select "Select [PERSON_NAME] GOLU [PERSON_NAME] [PERSON_NAME] [PERSON_NAME] [PERSON_NAM…" at bounding box center [715, 338] width 113 height 28
select select "28495"
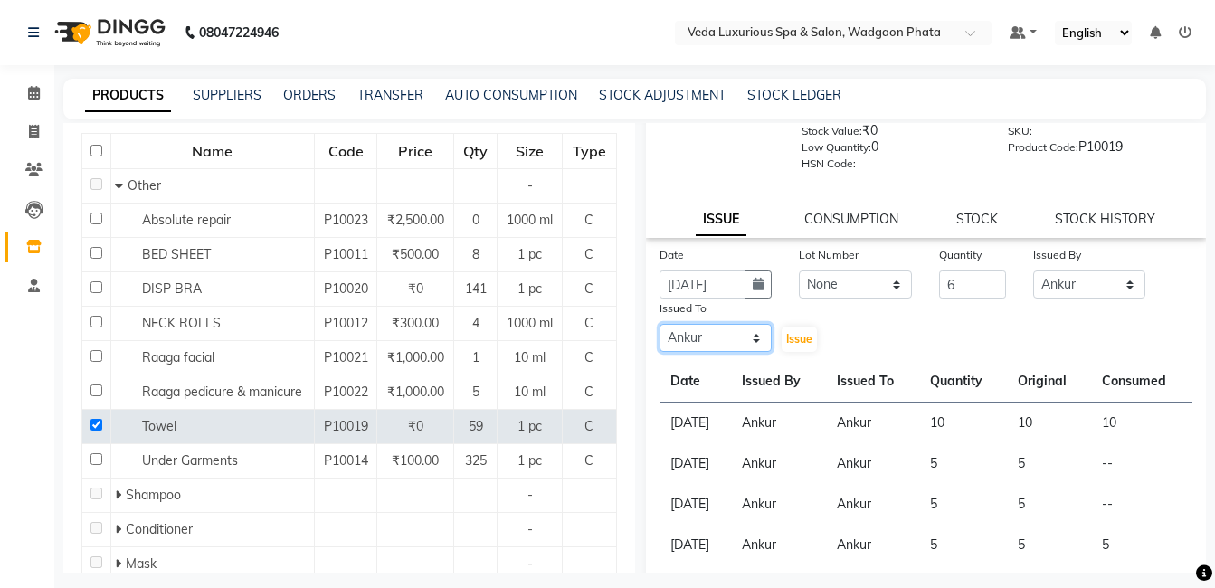
click at [659, 324] on select "Select [PERSON_NAME] GOLU [PERSON_NAME] [PERSON_NAME] [PERSON_NAME] [PERSON_NAM…" at bounding box center [715, 338] width 113 height 28
click at [809, 340] on button "Issue" at bounding box center [799, 339] width 35 height 25
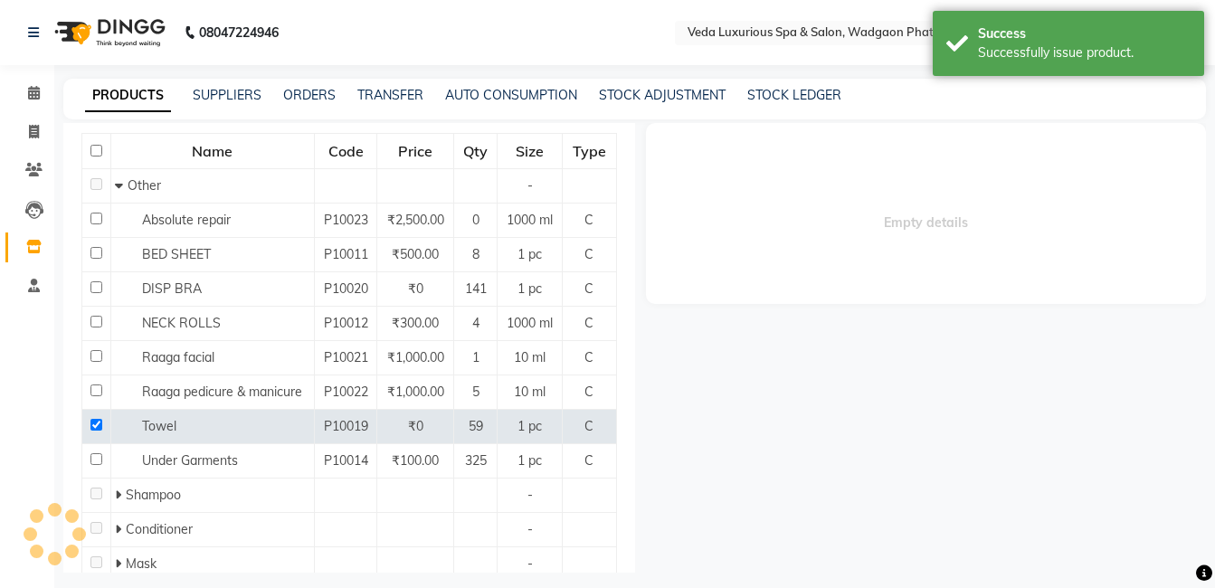
scroll to position [0, 0]
select select
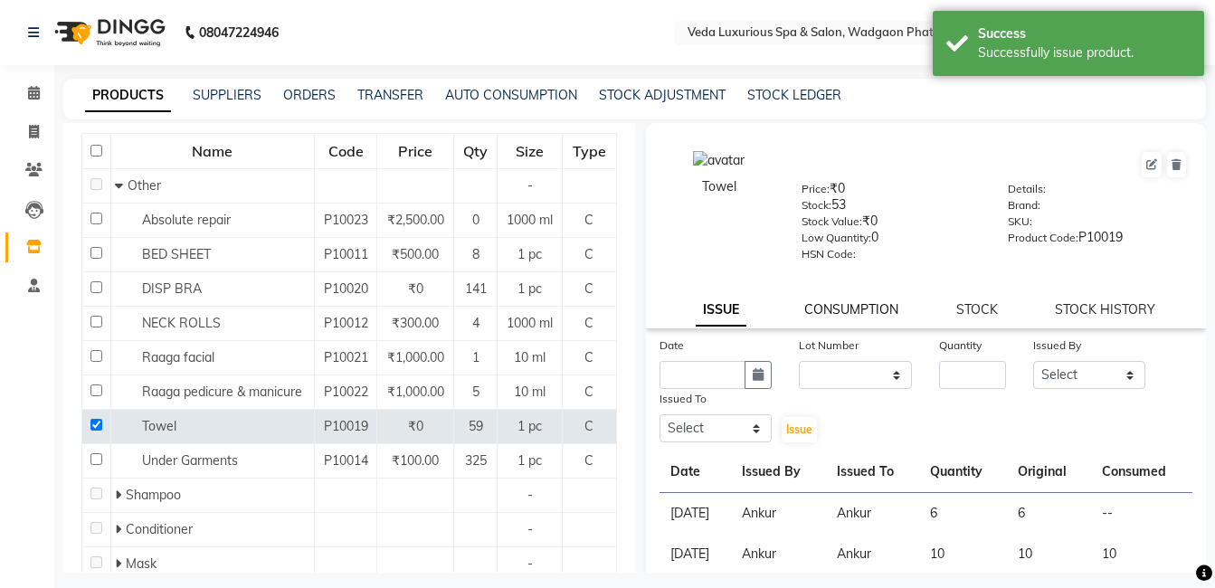
click at [819, 303] on link "CONSUMPTION" at bounding box center [851, 309] width 94 height 16
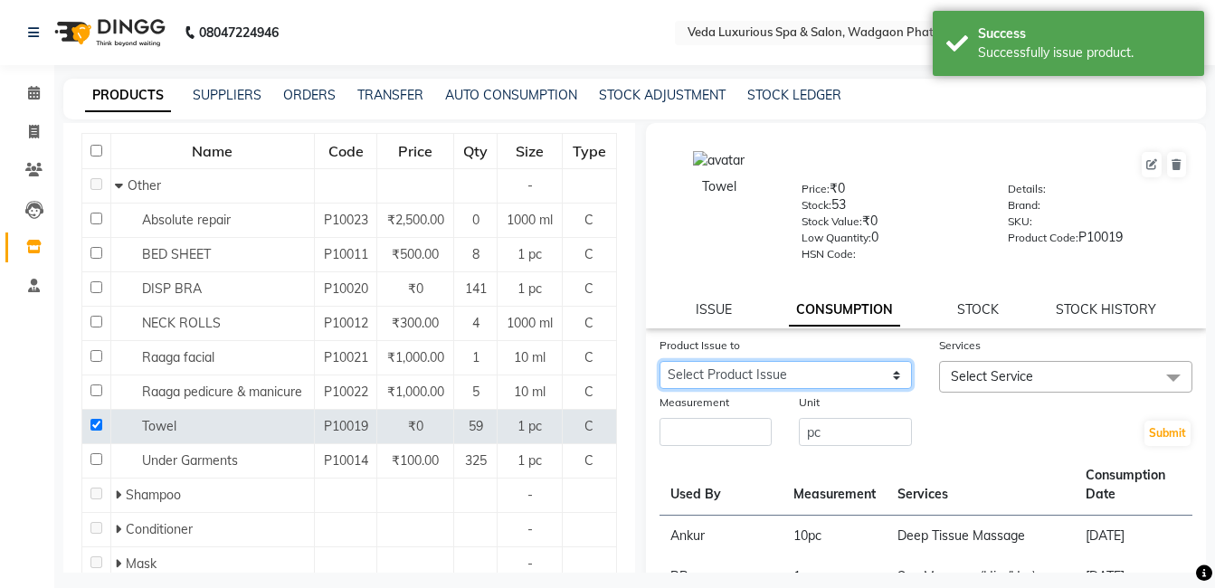
click at [818, 373] on select "Select Product Issue [DATE], Issued to: Ankur, Balance: 6 [DATE], Issued to: An…" at bounding box center [785, 375] width 253 height 28
select select "1199530"
click at [659, 361] on select "Select Product Issue [DATE], Issued to: Ankur, Balance: 6 [DATE], Issued to: An…" at bounding box center [785, 375] width 253 height 28
click at [1042, 378] on span "Select Service" at bounding box center [1065, 377] width 253 height 32
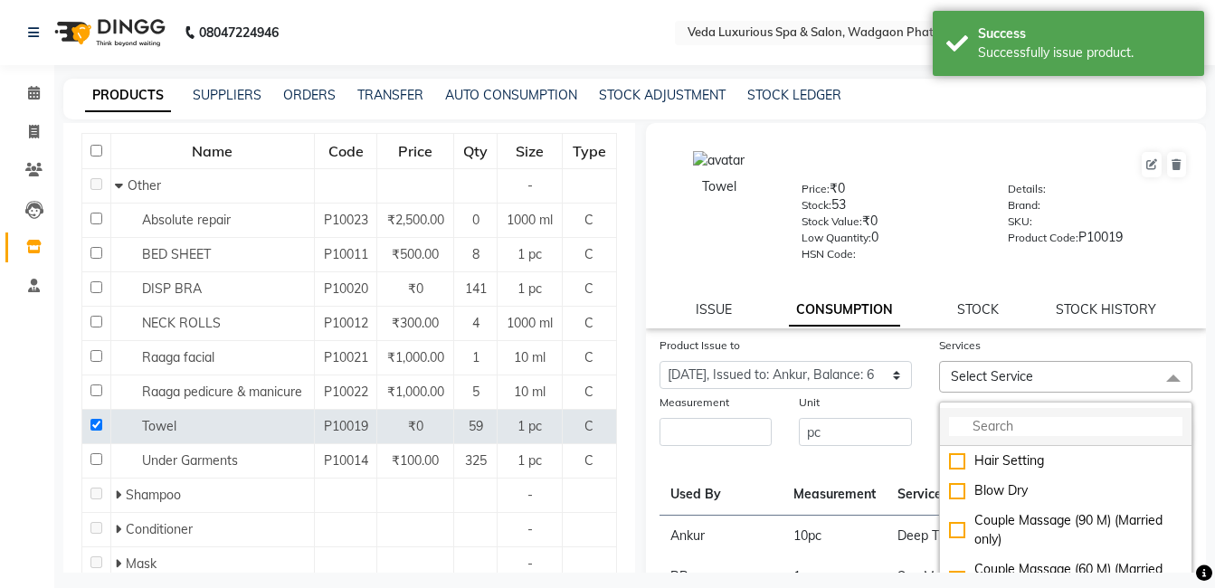
click at [1043, 438] on li at bounding box center [1065, 427] width 251 height 38
click at [1044, 416] on li at bounding box center [1065, 427] width 251 height 38
click at [1044, 420] on input "multiselect-search" at bounding box center [1065, 426] width 233 height 19
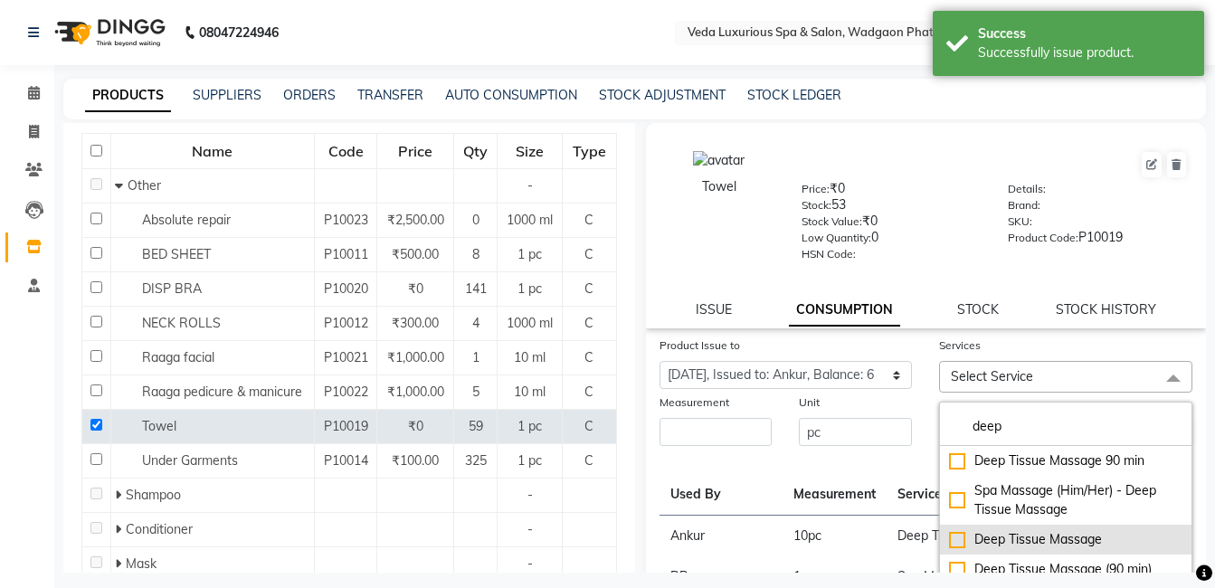
type input "deep"
click at [950, 541] on div "Deep Tissue Massage" at bounding box center [1065, 539] width 233 height 19
checkbox input "true"
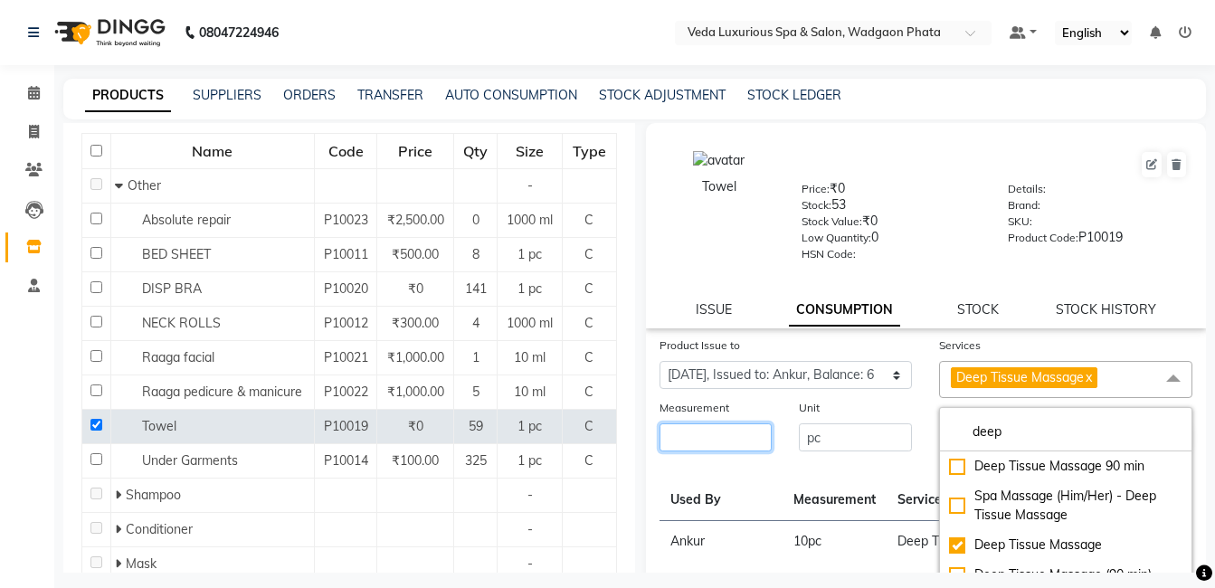
click at [753, 436] on input "number" at bounding box center [715, 437] width 113 height 28
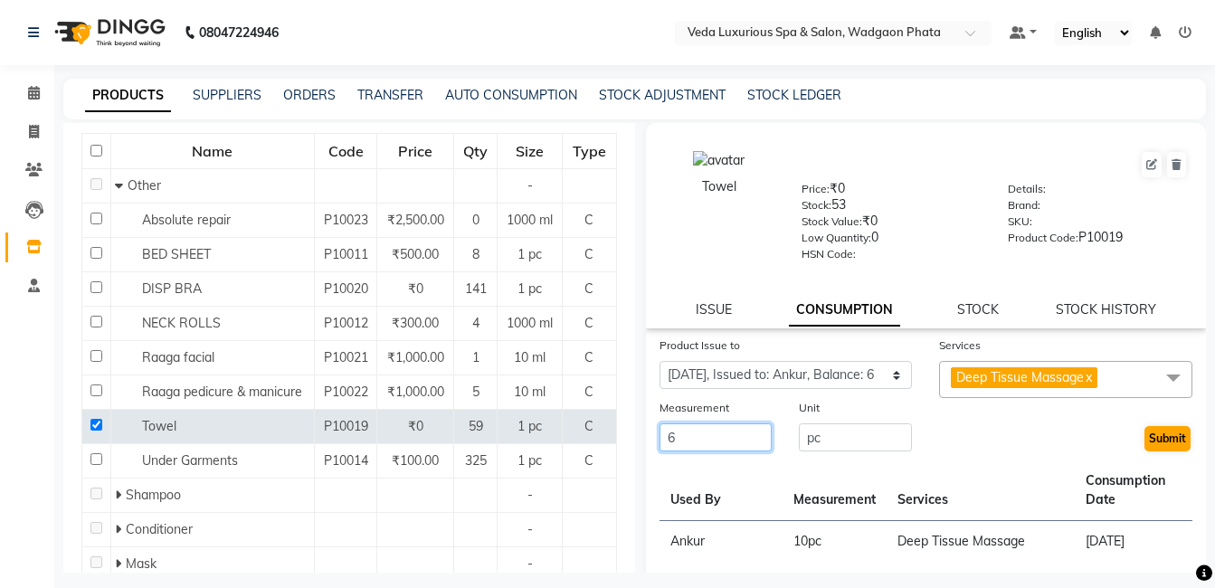
type input "6"
click at [1153, 443] on button "Submit" at bounding box center [1167, 438] width 46 height 25
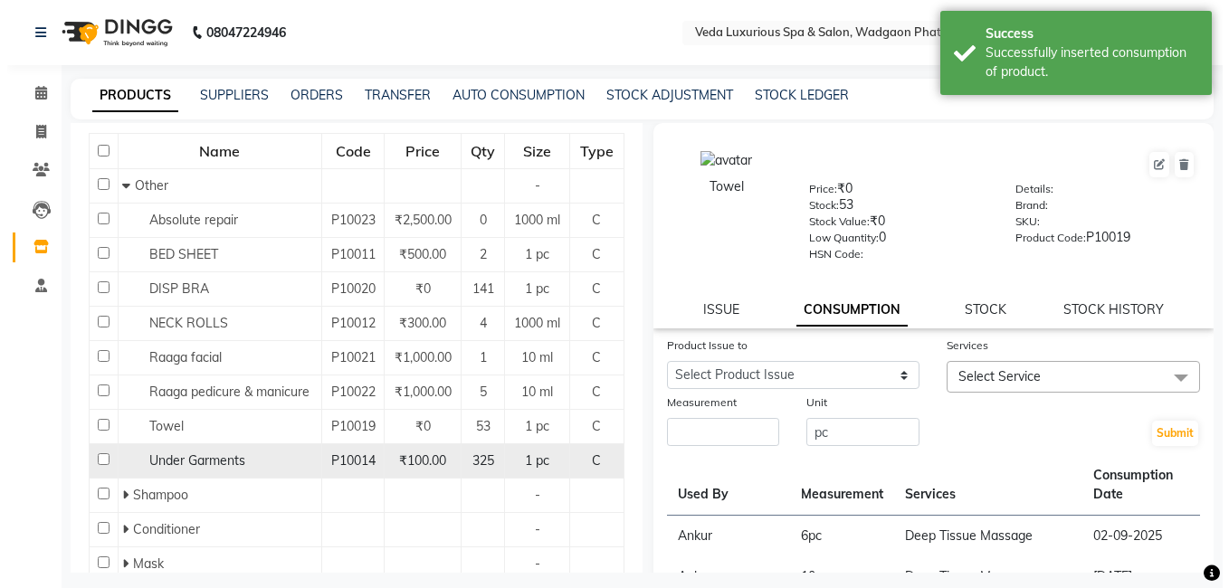
scroll to position [181, 0]
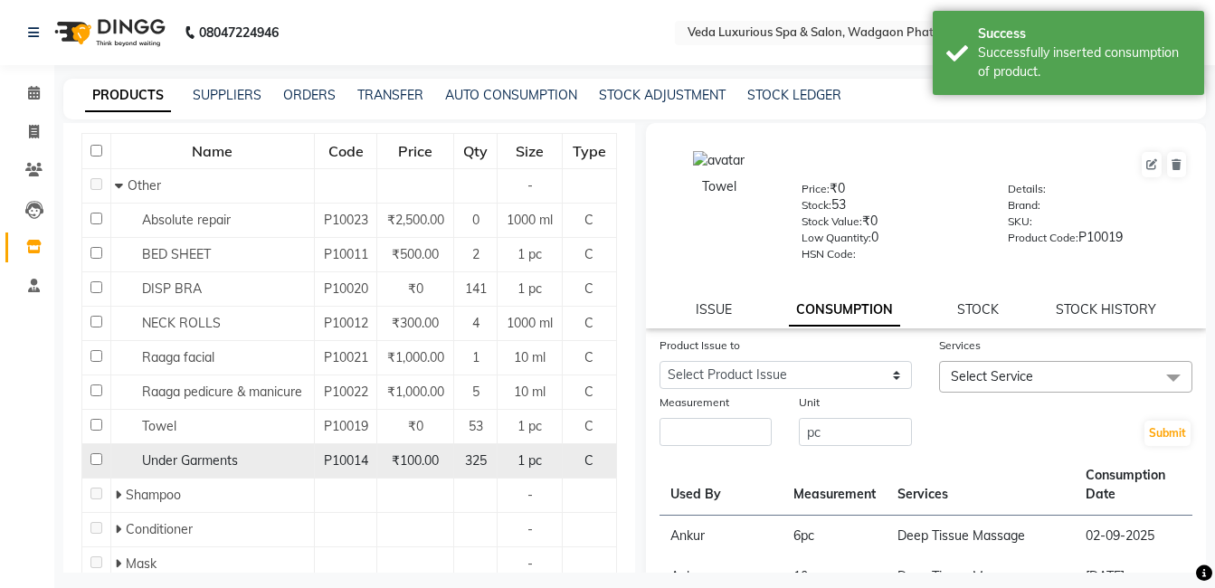
click at [93, 465] on input "checkbox" at bounding box center [96, 459] width 12 height 12
checkbox input "true"
click at [718, 314] on link "ISSUE" at bounding box center [714, 309] width 36 height 16
select select
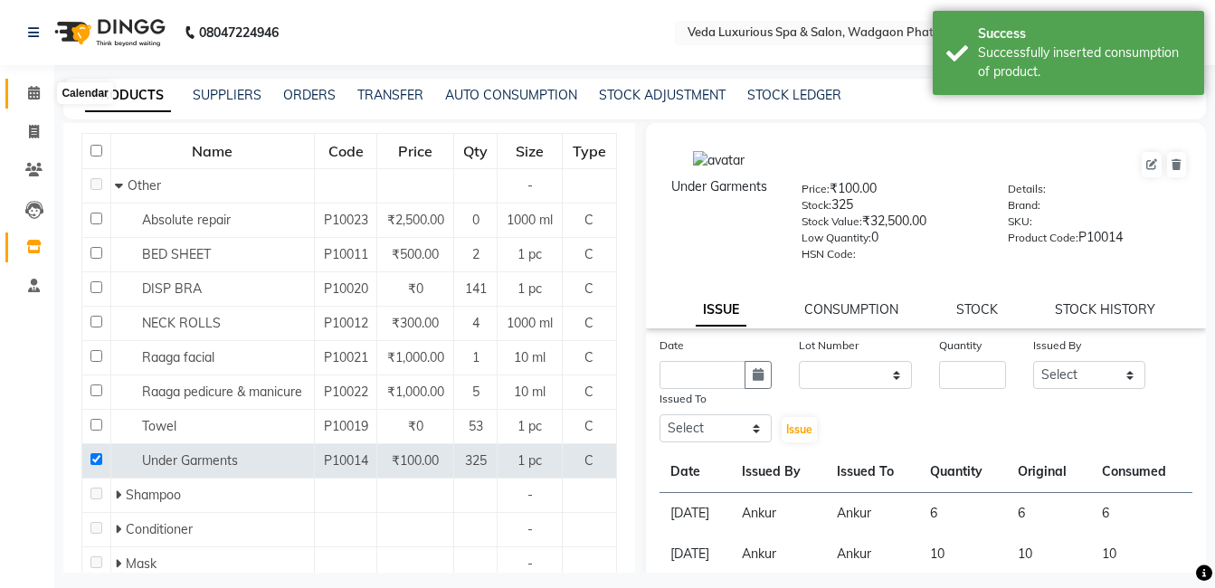
click at [36, 86] on icon at bounding box center [34, 93] width 12 height 14
